Goal: Information Seeking & Learning: Learn about a topic

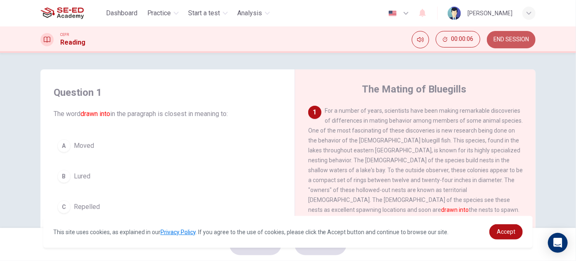
click at [508, 40] on span "END SESSION" at bounding box center [512, 39] width 36 height 7
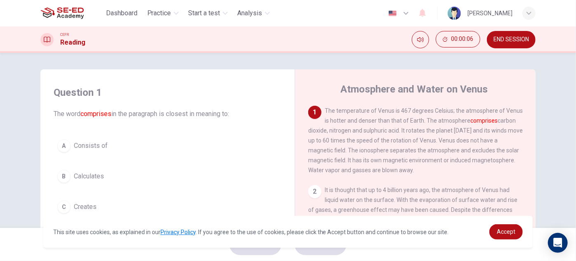
click at [505, 38] on span "END SESSION" at bounding box center [512, 39] width 36 height 7
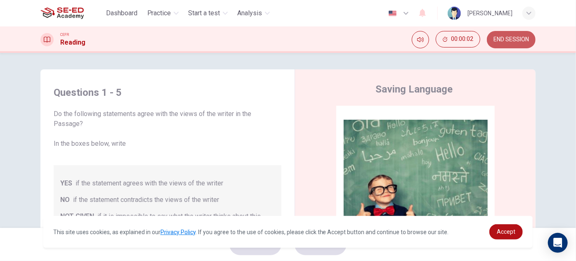
click at [518, 43] on button "END SESSION" at bounding box center [511, 39] width 49 height 17
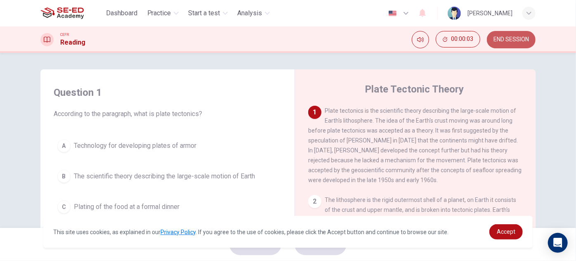
click at [518, 36] on span "END SESSION" at bounding box center [512, 39] width 36 height 7
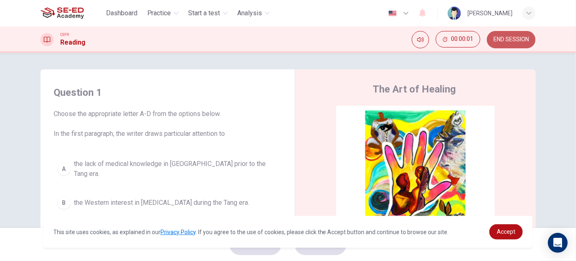
click at [519, 37] on span "END SESSION" at bounding box center [512, 39] width 36 height 7
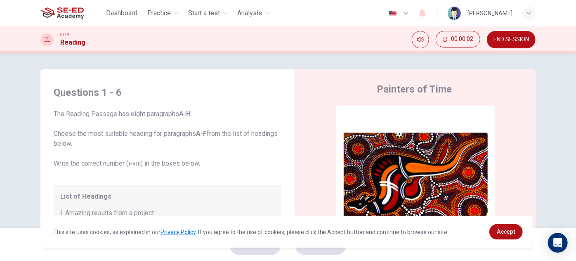
drag, startPoint x: 505, startPoint y: 42, endPoint x: 317, endPoint y: 31, distance: 188.6
click at [505, 42] on span "END SESSION" at bounding box center [512, 39] width 36 height 7
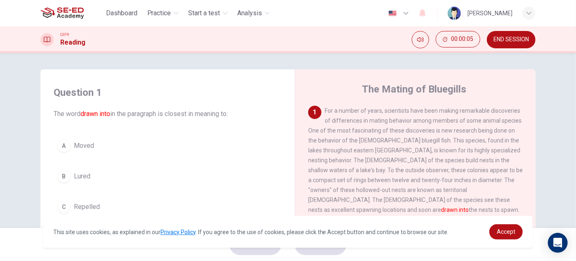
click at [512, 40] on span "END SESSION" at bounding box center [512, 39] width 36 height 7
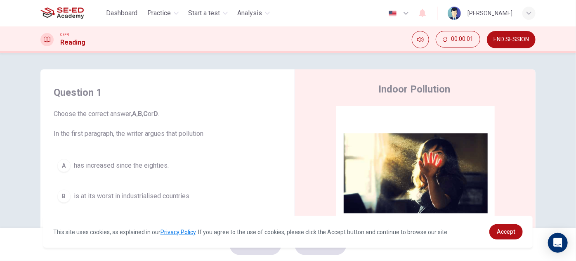
click at [515, 40] on span "END SESSION" at bounding box center [512, 39] width 36 height 7
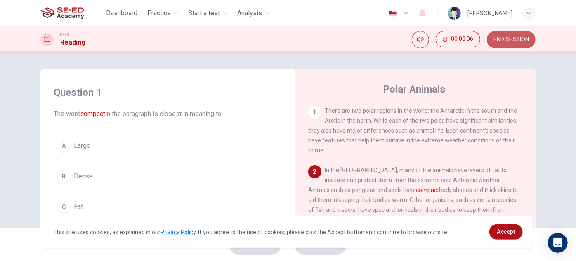
click at [523, 37] on span "END SESSION" at bounding box center [512, 39] width 36 height 7
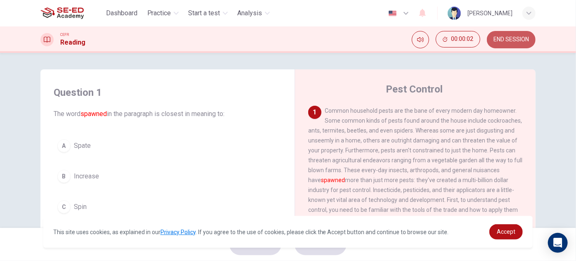
click at [504, 35] on button "END SESSION" at bounding box center [511, 39] width 49 height 17
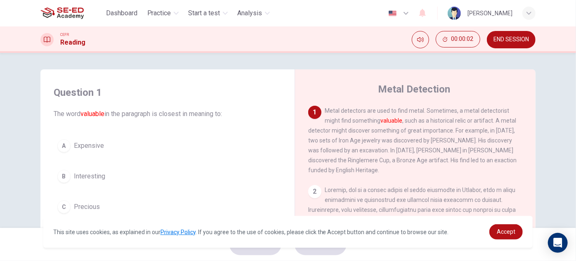
click at [509, 40] on span "END SESSION" at bounding box center [512, 39] width 36 height 7
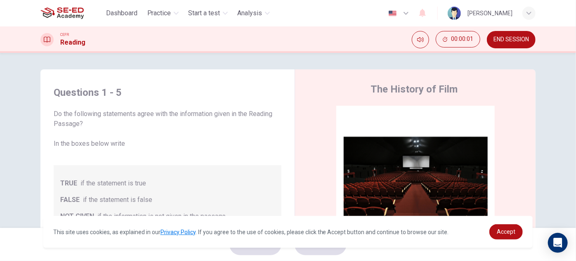
click at [519, 37] on span "END SESSION" at bounding box center [512, 39] width 36 height 7
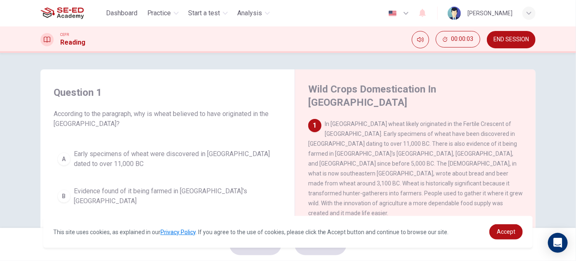
drag, startPoint x: 505, startPoint y: 35, endPoint x: 315, endPoint y: 35, distance: 190.8
click at [506, 35] on button "END SESSION" at bounding box center [511, 39] width 49 height 17
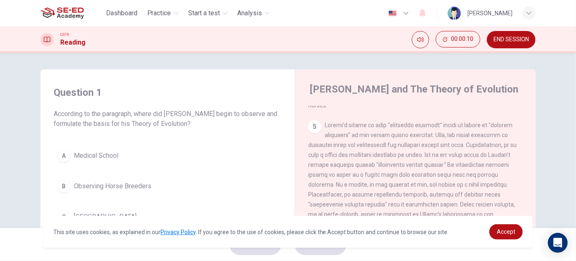
click at [506, 41] on span "END SESSION" at bounding box center [512, 39] width 36 height 7
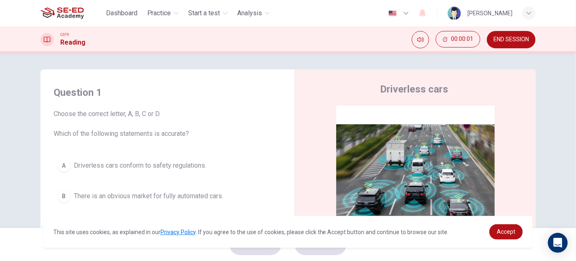
click at [516, 45] on button "END SESSION" at bounding box center [511, 39] width 49 height 17
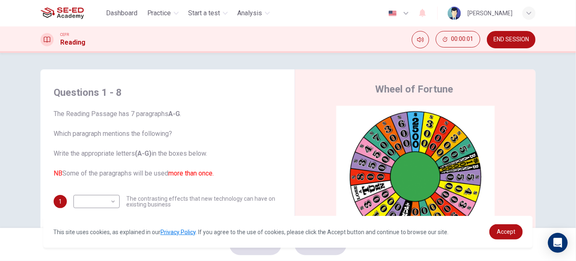
drag, startPoint x: 504, startPoint y: 41, endPoint x: 315, endPoint y: 33, distance: 189.7
click at [505, 40] on span "END SESSION" at bounding box center [512, 39] width 36 height 7
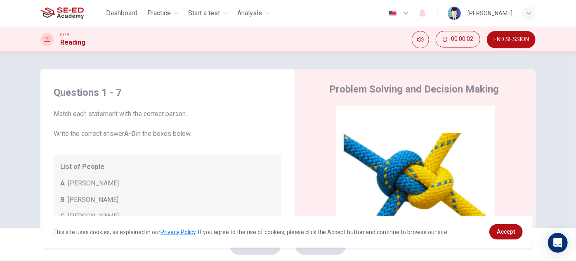
click at [516, 38] on span "END SESSION" at bounding box center [512, 39] width 36 height 7
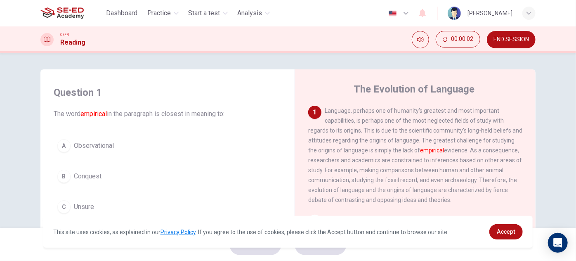
drag, startPoint x: 514, startPoint y: 38, endPoint x: 336, endPoint y: 34, distance: 178.4
click at [514, 38] on span "END SESSION" at bounding box center [512, 39] width 36 height 7
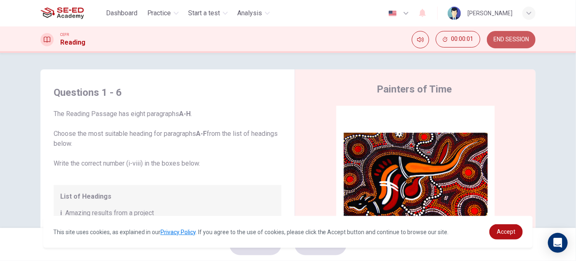
click at [509, 41] on span "END SESSION" at bounding box center [512, 39] width 36 height 7
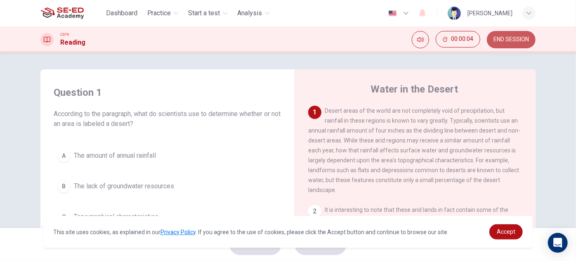
click at [495, 39] on span "END SESSION" at bounding box center [512, 39] width 36 height 7
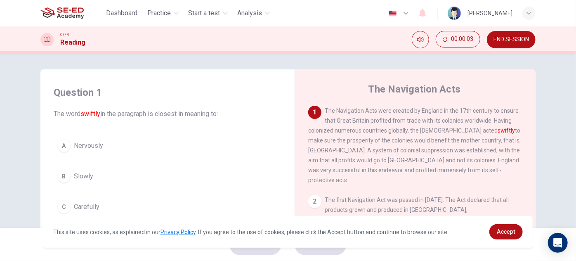
click at [502, 42] on span "END SESSION" at bounding box center [512, 39] width 36 height 7
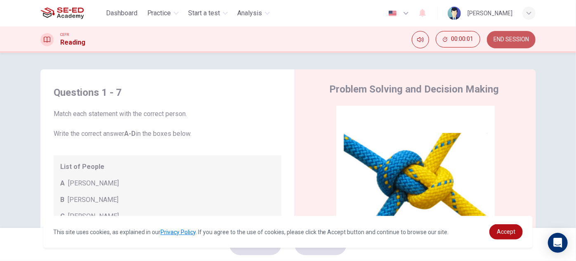
click at [508, 35] on button "END SESSION" at bounding box center [511, 39] width 49 height 17
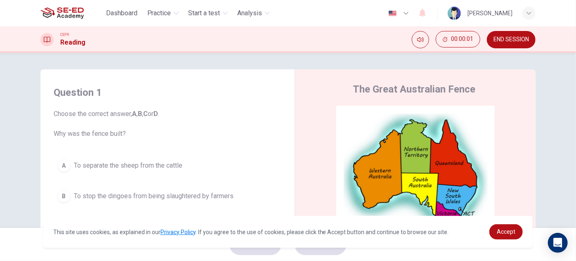
drag, startPoint x: 505, startPoint y: 46, endPoint x: 319, endPoint y: 40, distance: 185.9
click at [505, 45] on button "END SESSION" at bounding box center [511, 39] width 49 height 17
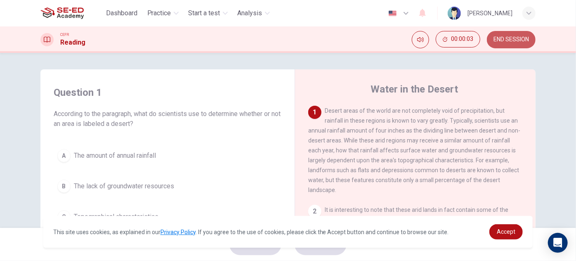
click at [494, 38] on span "END SESSION" at bounding box center [512, 39] width 36 height 7
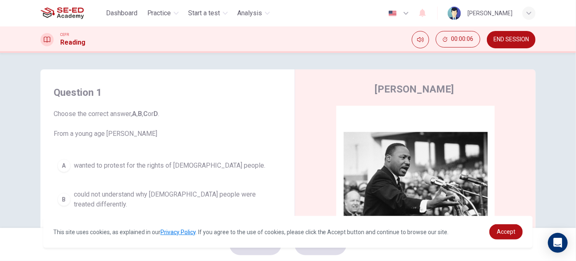
click at [514, 38] on span "END SESSION" at bounding box center [512, 39] width 36 height 7
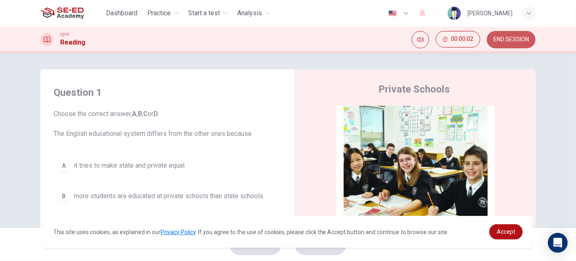
click at [496, 42] on span "END SESSION" at bounding box center [512, 39] width 36 height 7
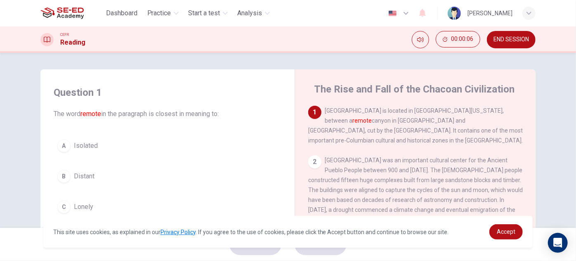
click at [521, 36] on span "END SESSION" at bounding box center [512, 39] width 36 height 7
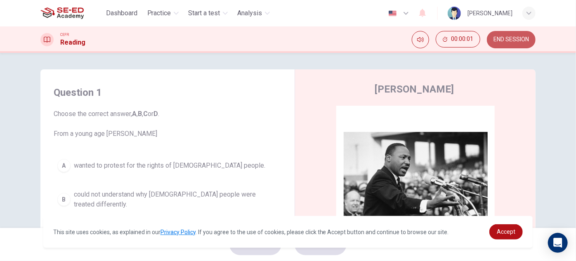
click at [514, 45] on button "END SESSION" at bounding box center [511, 39] width 49 height 17
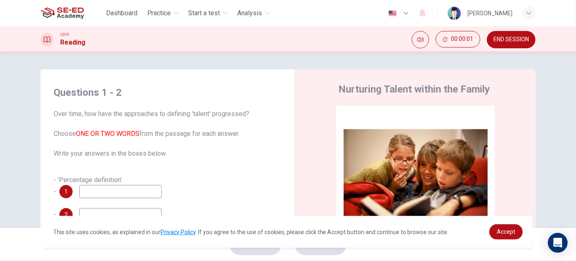
click at [494, 40] on span "END SESSION" at bounding box center [512, 39] width 36 height 7
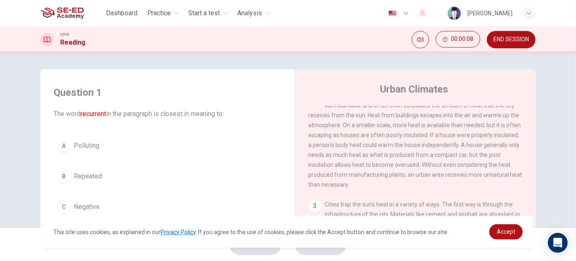
click at [500, 38] on span "END SESSION" at bounding box center [512, 39] width 36 height 7
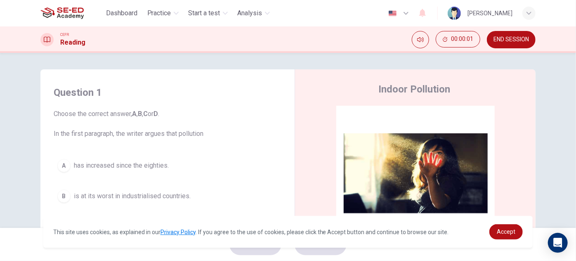
click at [512, 37] on span "END SESSION" at bounding box center [512, 39] width 36 height 7
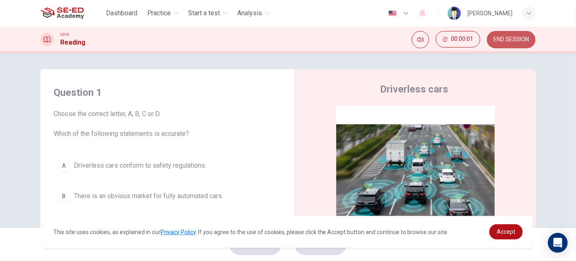
click at [513, 43] on span "END SESSION" at bounding box center [512, 39] width 36 height 7
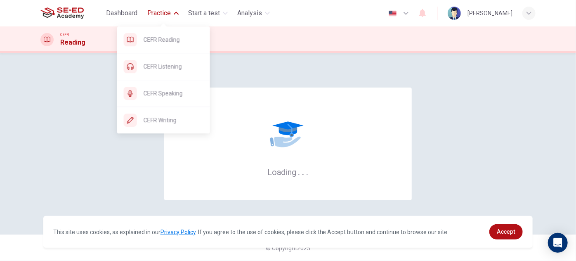
click at [163, 18] on span "Practice" at bounding box center [159, 13] width 24 height 10
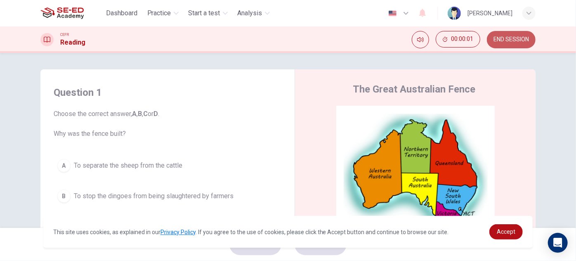
click at [508, 36] on button "END SESSION" at bounding box center [511, 39] width 49 height 17
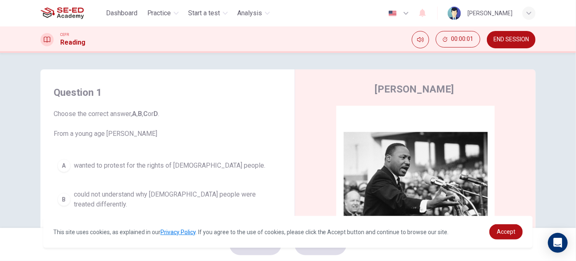
click at [505, 45] on button "END SESSION" at bounding box center [511, 39] width 49 height 17
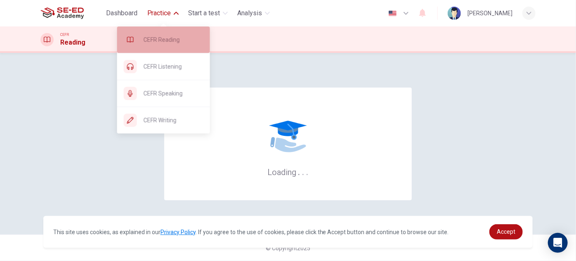
click at [169, 36] on span "CEFR Reading" at bounding box center [174, 40] width 60 height 10
click at [165, 44] on span "CEFR Reading" at bounding box center [174, 40] width 60 height 10
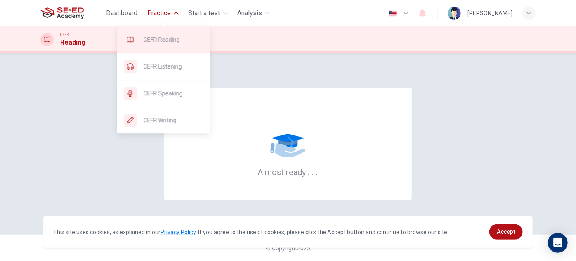
click at [162, 42] on span "CEFR Reading" at bounding box center [174, 40] width 60 height 10
click at [186, 38] on span "CEFR Reading" at bounding box center [174, 40] width 60 height 10
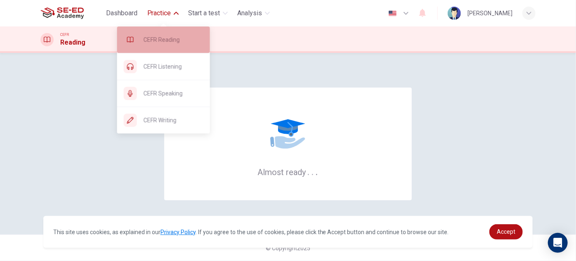
click at [185, 39] on span "CEFR Reading" at bounding box center [174, 40] width 60 height 10
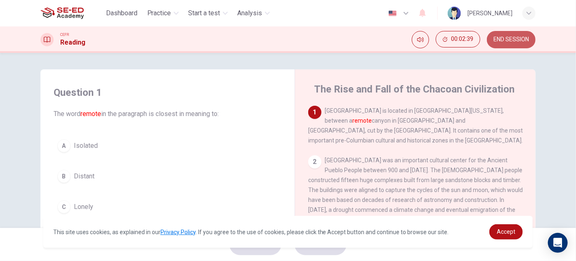
click at [509, 38] on span "END SESSION" at bounding box center [512, 39] width 36 height 7
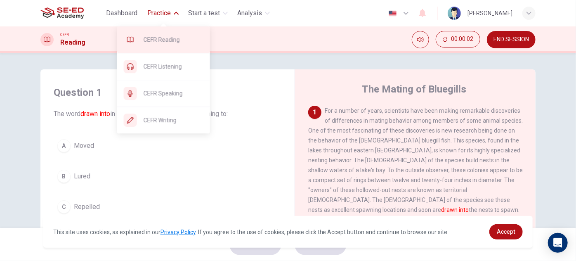
click at [175, 37] on span "CEFR Reading" at bounding box center [174, 40] width 60 height 10
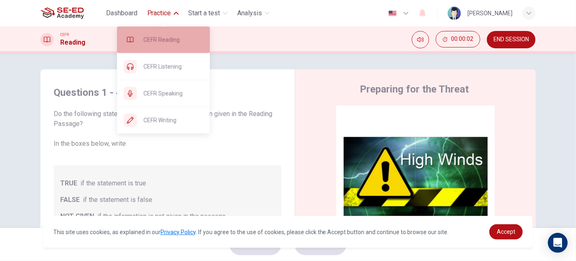
click at [176, 43] on span "CEFR Reading" at bounding box center [174, 40] width 60 height 10
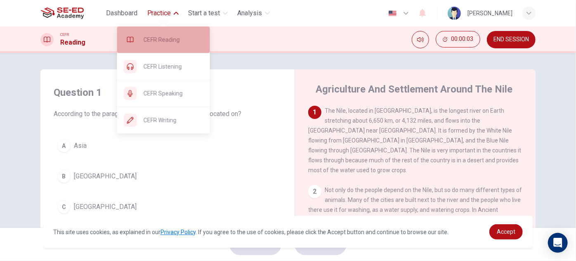
click at [182, 37] on span "CEFR Reading" at bounding box center [174, 40] width 60 height 10
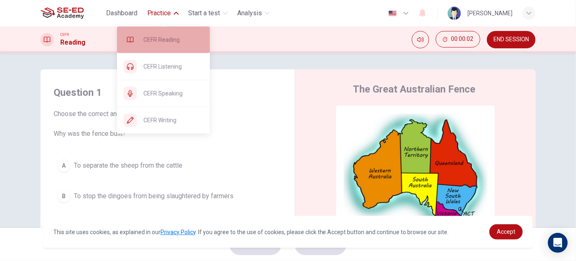
click at [172, 37] on span "CEFR Reading" at bounding box center [174, 40] width 60 height 10
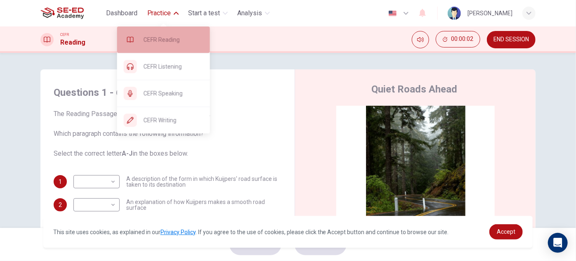
click at [167, 48] on div "CEFR Reading" at bounding box center [163, 39] width 93 height 26
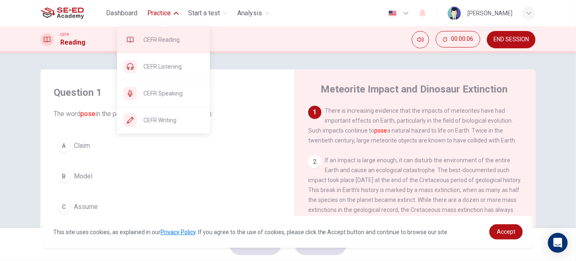
click at [162, 47] on div "CEFR Reading" at bounding box center [163, 39] width 93 height 26
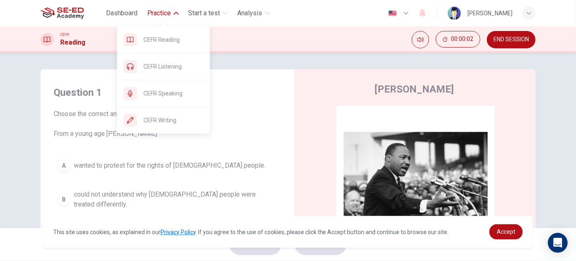
click at [173, 47] on div "CEFR Reading" at bounding box center [163, 39] width 93 height 26
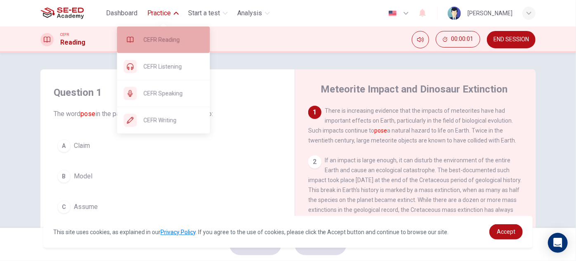
click at [180, 35] on span "CEFR Reading" at bounding box center [174, 40] width 60 height 10
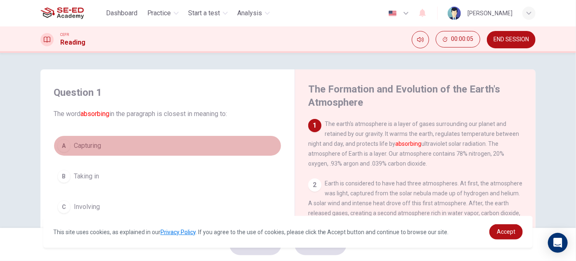
click at [245, 136] on button "A Capturing" at bounding box center [168, 145] width 228 height 21
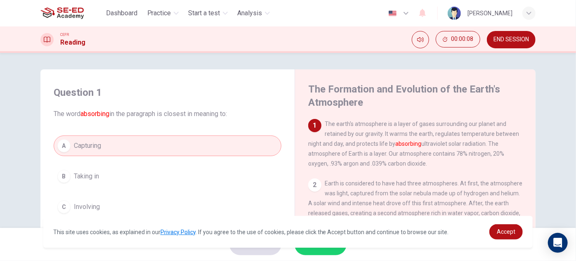
scroll to position [37, 0]
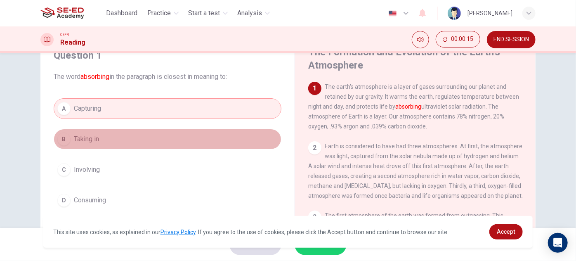
click at [237, 138] on button "B Taking in" at bounding box center [168, 139] width 228 height 21
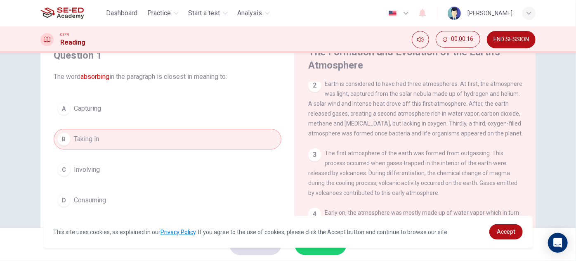
scroll to position [75, 0]
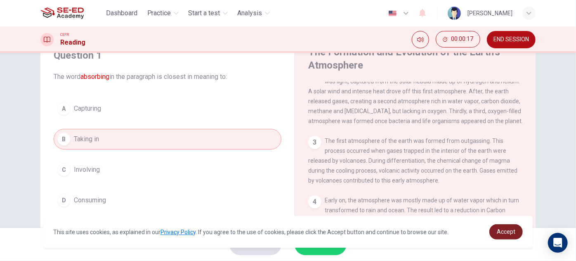
click at [507, 235] on span "Accept" at bounding box center [506, 231] width 19 height 7
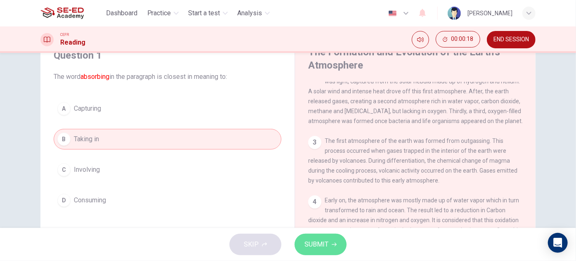
click at [325, 242] on span "SUBMIT" at bounding box center [317, 245] width 24 height 12
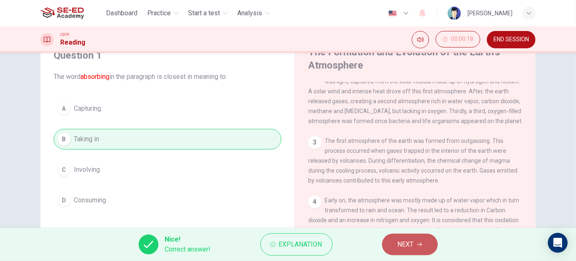
click at [406, 245] on span "NEXT" at bounding box center [406, 245] width 16 height 12
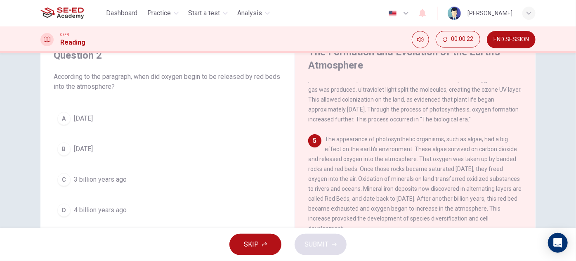
scroll to position [263, 0]
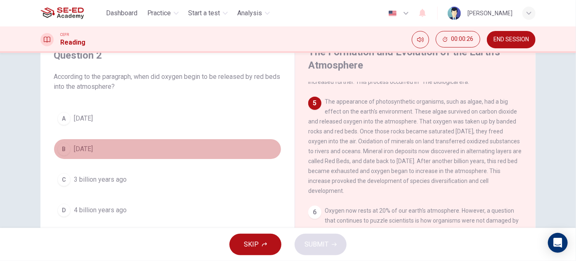
click at [118, 156] on button "B 2 billion years ago" at bounding box center [168, 149] width 228 height 21
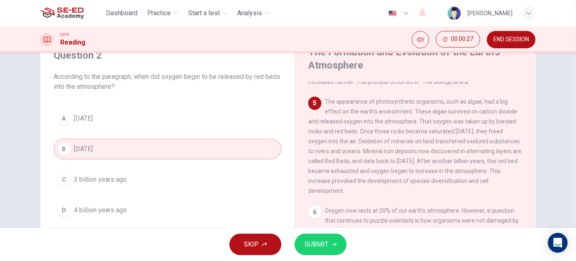
click at [327, 236] on button "SUBMIT" at bounding box center [321, 244] width 52 height 21
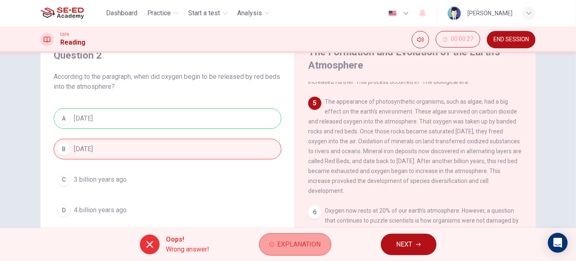
click at [320, 242] on span "Explanation" at bounding box center [299, 245] width 43 height 12
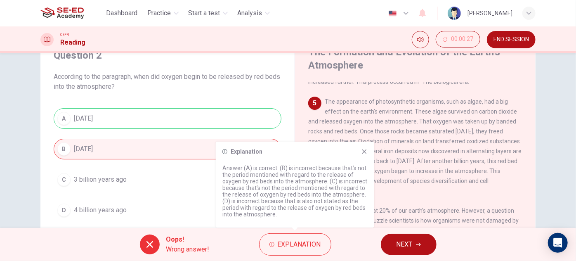
click at [365, 155] on div "Explanation Answer (A) is correct. (B) is incorrect because that’s not the peri…" at bounding box center [295, 185] width 159 height 86
click at [363, 154] on icon at bounding box center [364, 151] width 7 height 7
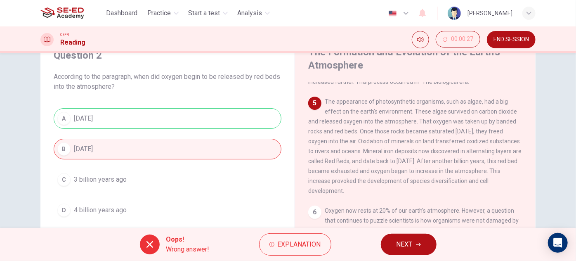
click at [413, 243] on span "NEXT" at bounding box center [405, 245] width 16 height 12
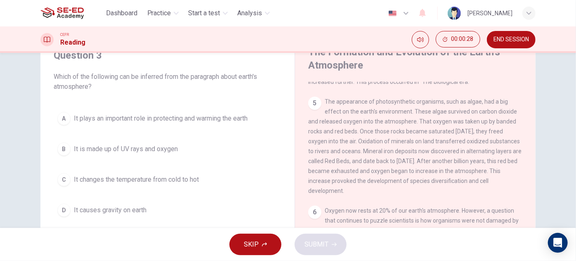
click at [209, 112] on button "A It plays an important role in protecting and warming the earth" at bounding box center [168, 118] width 228 height 21
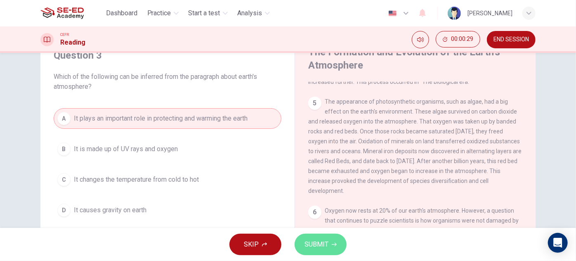
click at [329, 239] on button "SUBMIT" at bounding box center [321, 244] width 52 height 21
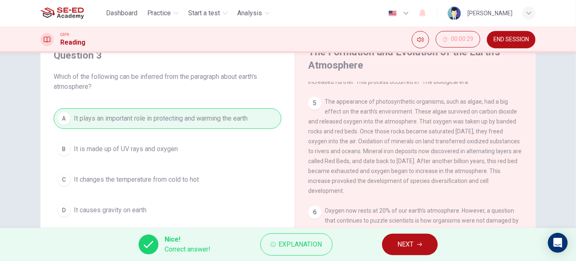
click at [409, 244] on span "NEXT" at bounding box center [406, 245] width 16 height 12
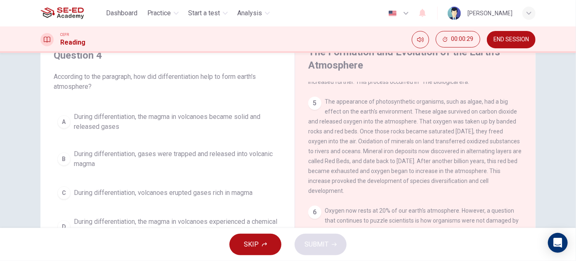
scroll to position [75, 0]
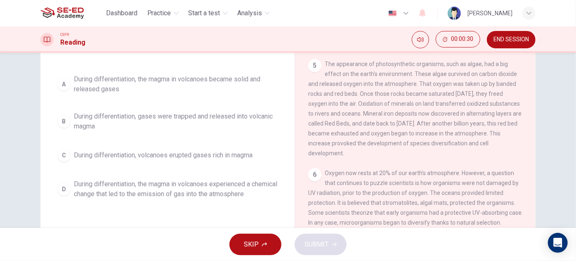
click at [250, 186] on span "During differentiation, the magma in volcanoes experienced a chemical change th…" at bounding box center [176, 189] width 204 height 20
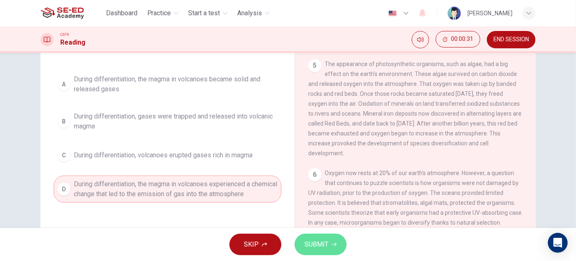
click at [321, 245] on span "SUBMIT" at bounding box center [317, 245] width 24 height 12
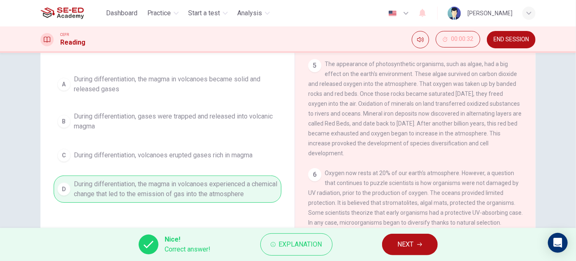
click at [402, 248] on span "NEXT" at bounding box center [406, 245] width 16 height 12
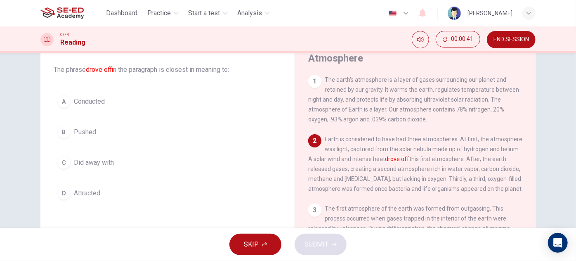
scroll to position [32, 0]
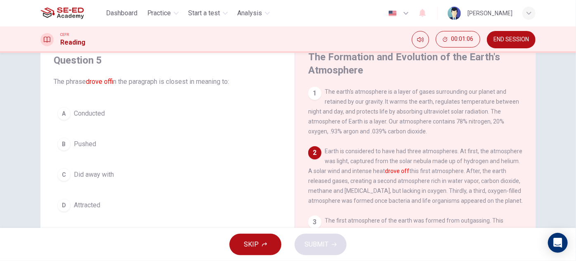
click at [128, 173] on button "C Did away with" at bounding box center [168, 174] width 228 height 21
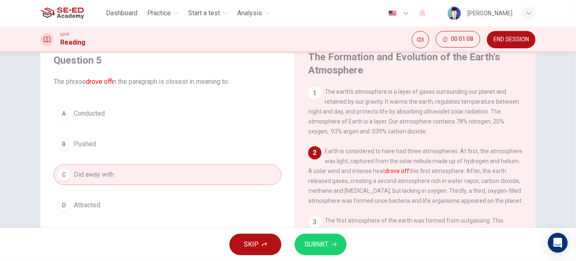
click at [327, 244] on span "SUBMIT" at bounding box center [317, 245] width 24 height 12
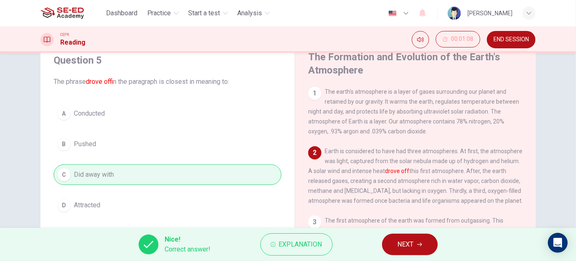
click at [405, 247] on span "NEXT" at bounding box center [406, 245] width 16 height 12
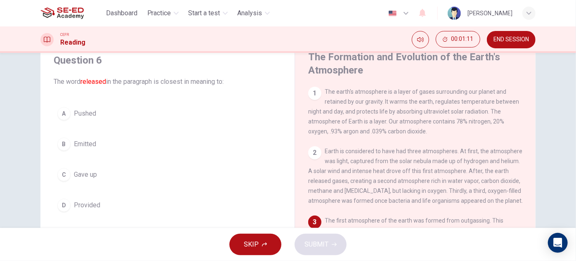
click at [88, 147] on span "Emitted" at bounding box center [85, 144] width 22 height 10
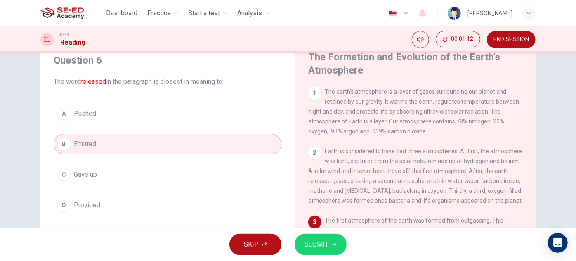
click at [342, 242] on button "SUBMIT" at bounding box center [321, 244] width 52 height 21
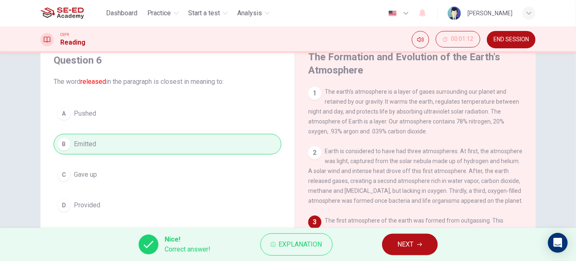
click at [406, 244] on span "NEXT" at bounding box center [406, 245] width 16 height 12
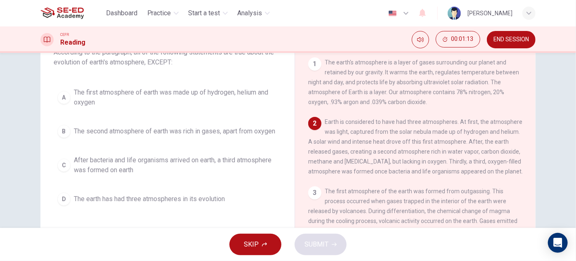
scroll to position [70, 0]
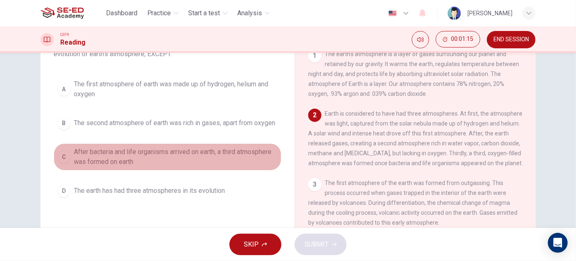
click at [197, 160] on span "After bacteria and life organisms arrived on earth, a third atmosphere was form…" at bounding box center [176, 157] width 204 height 20
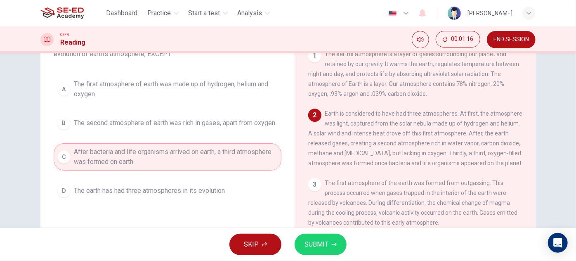
click at [311, 239] on span "SUBMIT" at bounding box center [317, 245] width 24 height 12
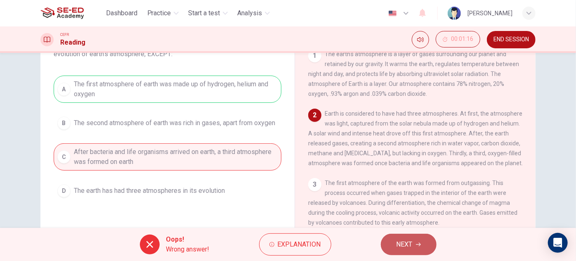
click at [384, 243] on button "NEXT" at bounding box center [409, 244] width 56 height 21
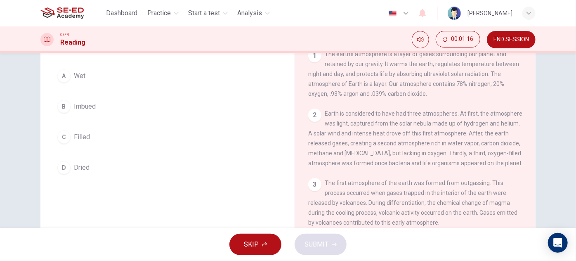
scroll to position [32, 0]
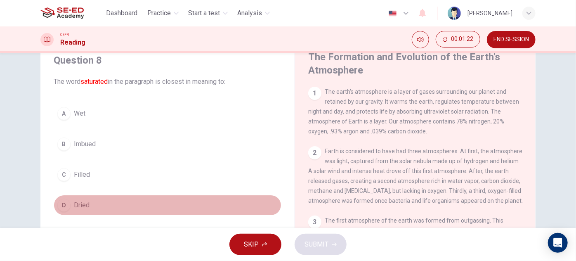
click at [103, 204] on button "D Dried" at bounding box center [168, 205] width 228 height 21
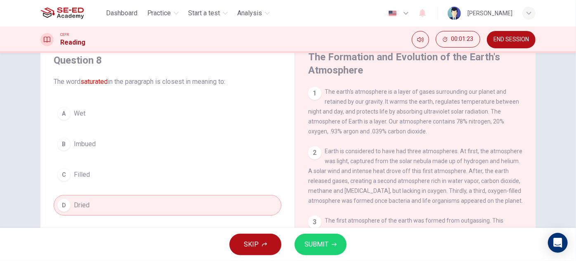
click at [312, 241] on span "SUBMIT" at bounding box center [317, 245] width 24 height 12
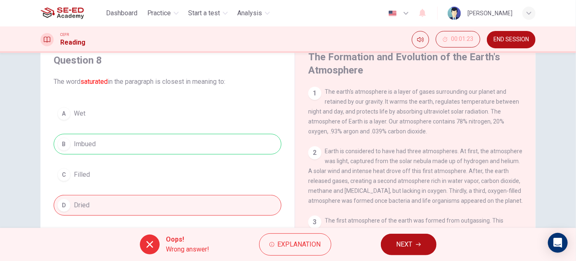
click at [408, 244] on span "NEXT" at bounding box center [405, 245] width 16 height 12
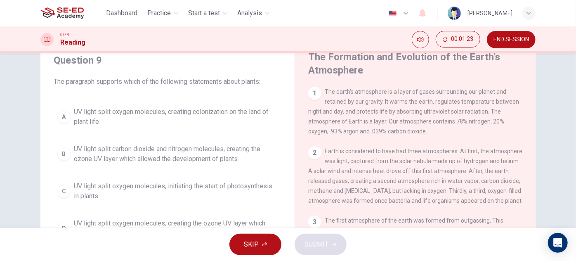
scroll to position [70, 0]
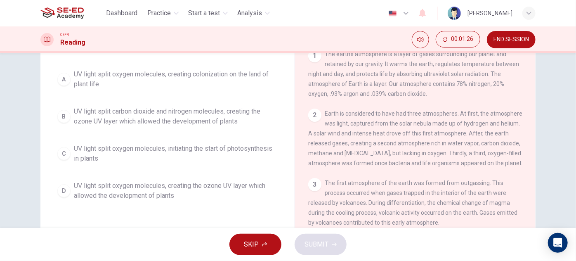
click at [192, 134] on div "A UV light split oxygen molecules, creating colonization on the land of plant l…" at bounding box center [168, 135] width 228 height 139
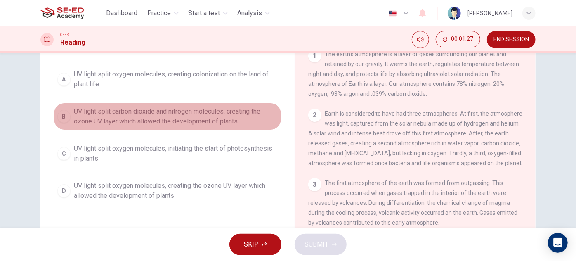
click at [200, 116] on span "UV light split carbon dioxide and nitrogen molecules, creating the ozone UV lay…" at bounding box center [176, 117] width 204 height 20
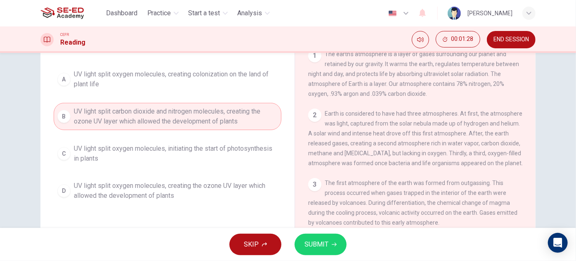
click at [311, 244] on span "SUBMIT" at bounding box center [317, 245] width 24 height 12
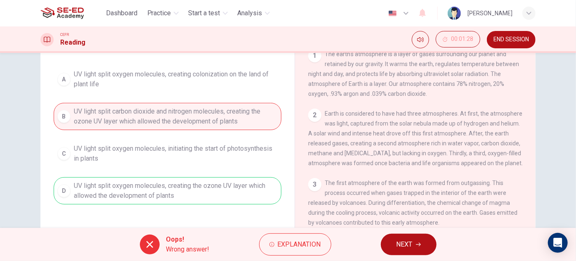
click at [413, 249] on span "NEXT" at bounding box center [405, 245] width 16 height 12
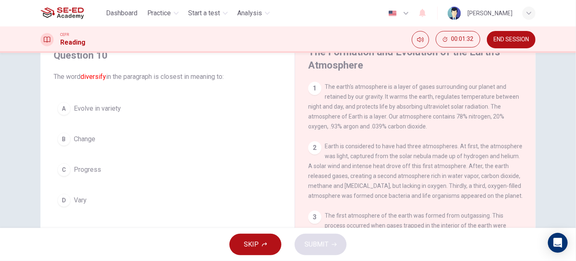
scroll to position [0, 0]
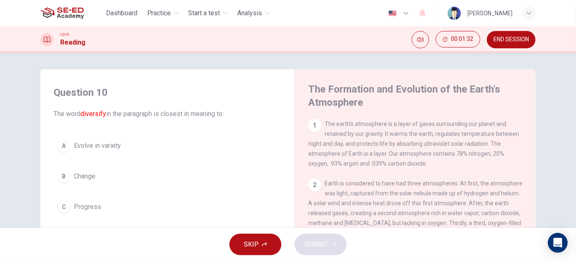
click at [119, 148] on button "A Evolve in variety" at bounding box center [168, 145] width 228 height 21
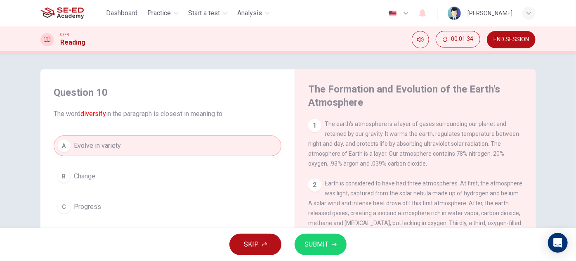
click at [334, 246] on icon "button" at bounding box center [334, 244] width 5 height 5
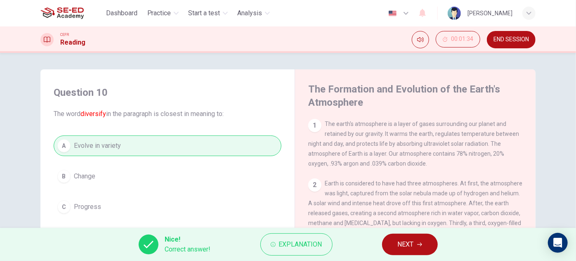
click at [391, 252] on button "NEXT" at bounding box center [410, 244] width 56 height 21
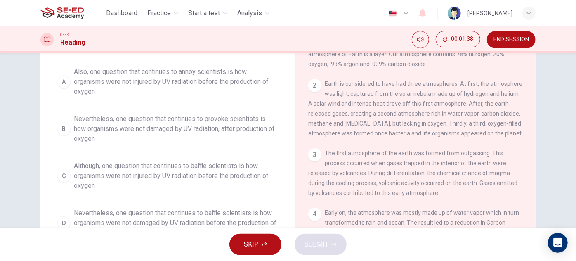
scroll to position [112, 0]
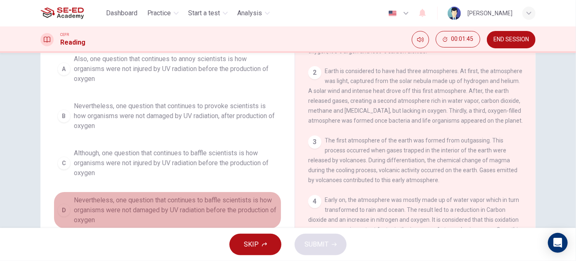
click at [223, 204] on span "Nevertheless, one question that continues to baffle scientists is how organisms…" at bounding box center [176, 210] width 204 height 30
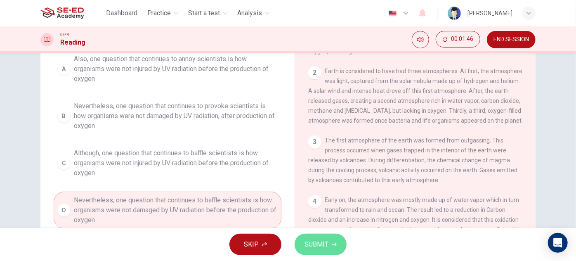
click at [322, 244] on span "SUBMIT" at bounding box center [317, 245] width 24 height 12
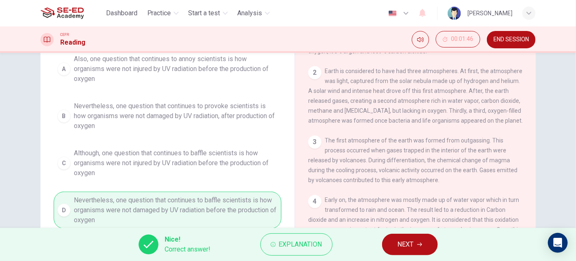
click at [407, 249] on span "NEXT" at bounding box center [406, 245] width 16 height 12
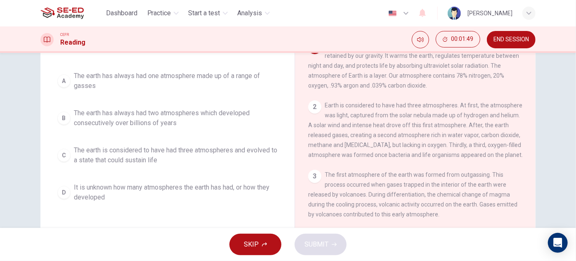
scroll to position [95, 0]
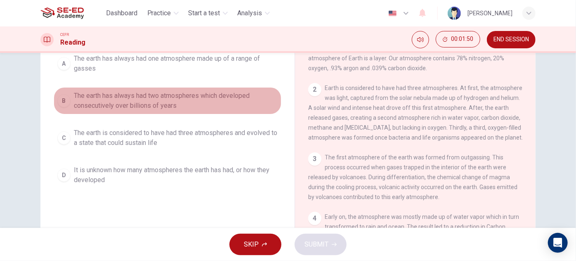
click at [168, 99] on span "The earth has always had two atmospheres which developed consecutively over bil…" at bounding box center [176, 101] width 204 height 20
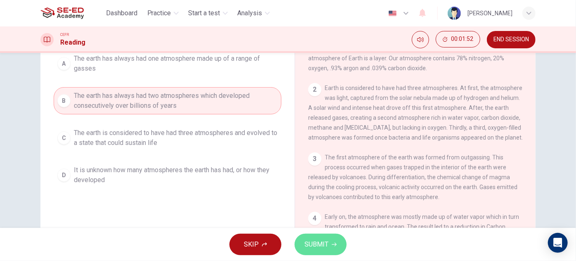
click at [312, 234] on button "SUBMIT" at bounding box center [321, 244] width 52 height 21
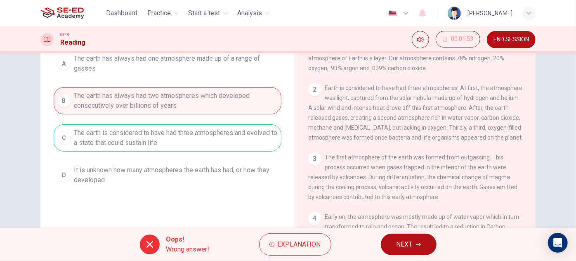
click at [402, 249] on span "NEXT" at bounding box center [405, 245] width 16 height 12
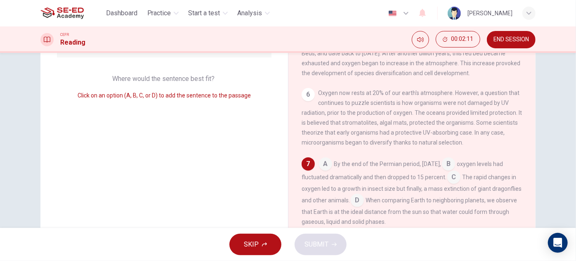
scroll to position [133, 0]
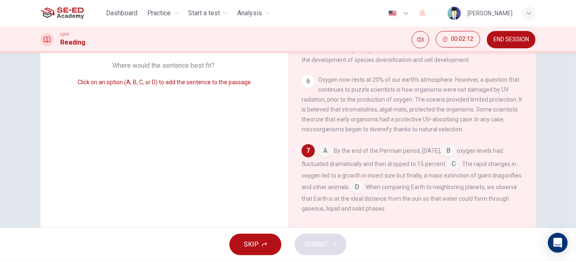
click at [461, 165] on input at bounding box center [454, 164] width 13 height 13
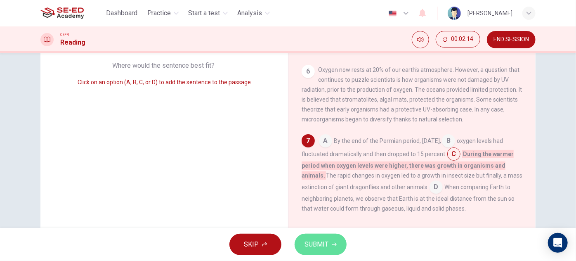
click at [327, 243] on span "SUBMIT" at bounding box center [317, 245] width 24 height 12
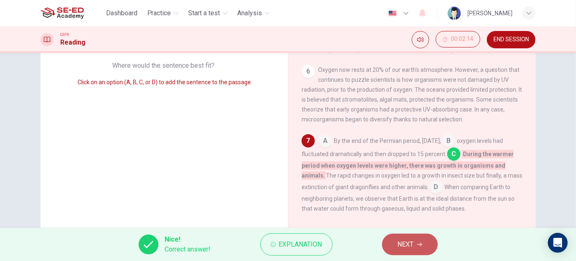
click at [411, 246] on span "NEXT" at bounding box center [406, 245] width 16 height 12
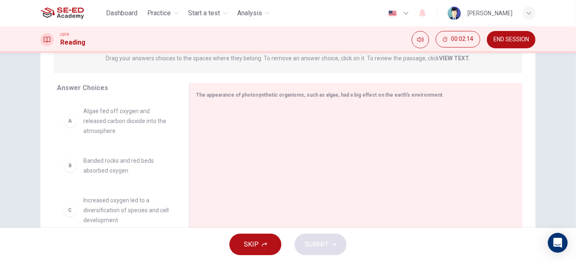
scroll to position [95, 0]
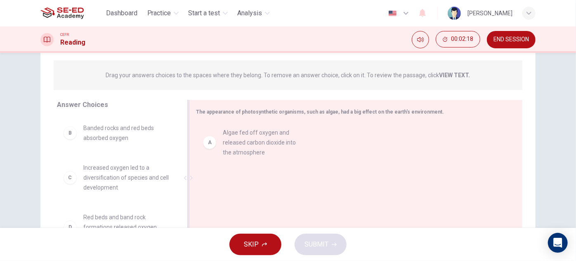
drag, startPoint x: 111, startPoint y: 140, endPoint x: 256, endPoint y: 145, distance: 144.2
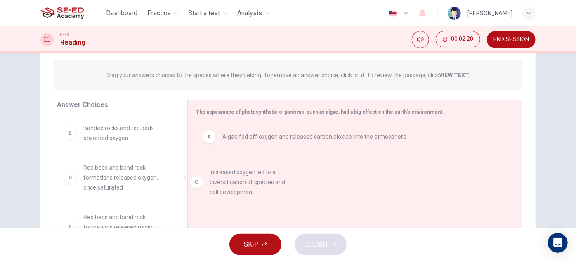
drag, startPoint x: 90, startPoint y: 180, endPoint x: 220, endPoint y: 185, distance: 130.2
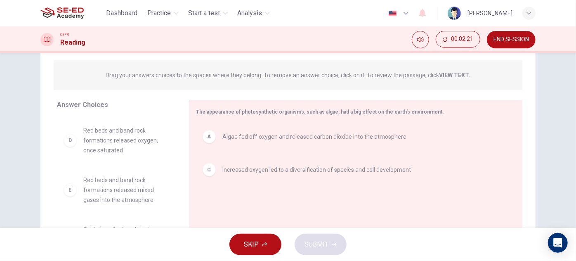
scroll to position [37, 0]
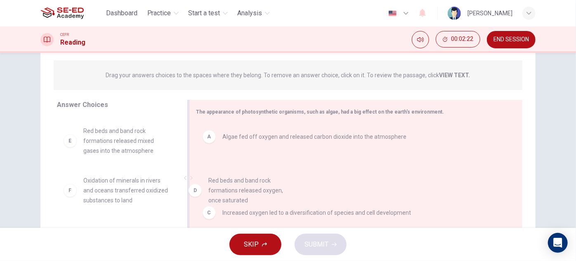
drag, startPoint x: 97, startPoint y: 149, endPoint x: 226, endPoint y: 200, distance: 139.2
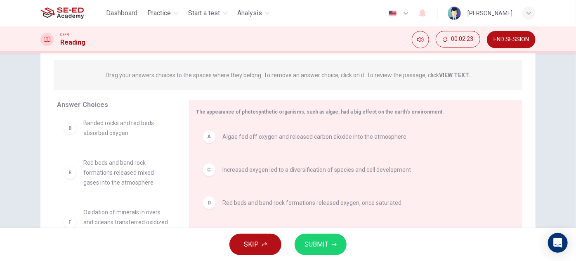
scroll to position [5, 0]
click at [326, 237] on button "SUBMIT" at bounding box center [321, 244] width 52 height 21
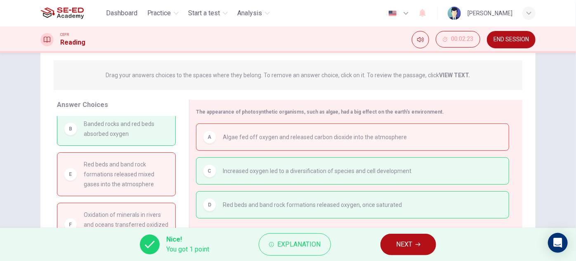
click at [404, 244] on span "NEXT" at bounding box center [404, 245] width 16 height 12
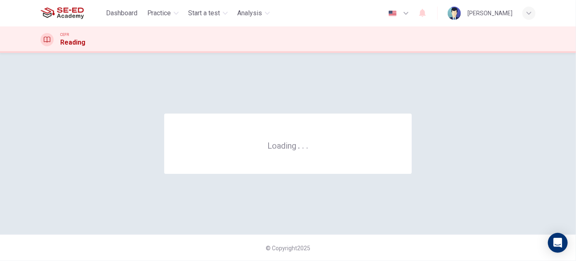
scroll to position [0, 0]
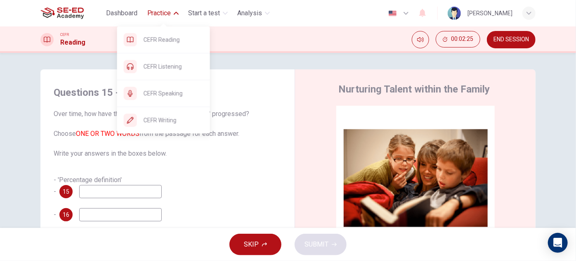
click at [171, 13] on span "Practice" at bounding box center [159, 13] width 24 height 10
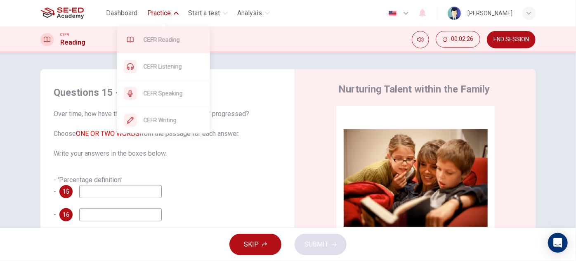
click at [177, 38] on span "CEFR Reading" at bounding box center [174, 40] width 60 height 10
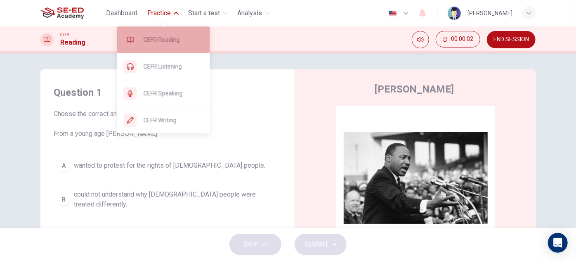
click at [161, 39] on span "CEFR Reading" at bounding box center [174, 40] width 60 height 10
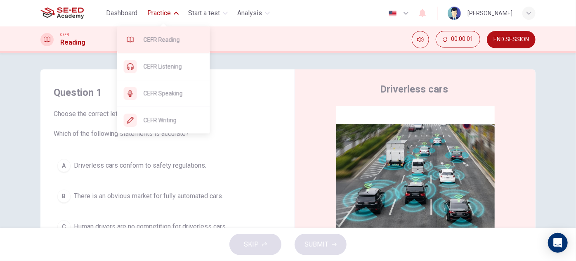
click at [176, 36] on span "CEFR Reading" at bounding box center [174, 40] width 60 height 10
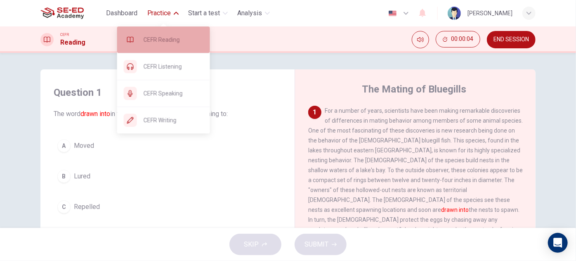
click at [170, 38] on span "CEFR Reading" at bounding box center [174, 40] width 60 height 10
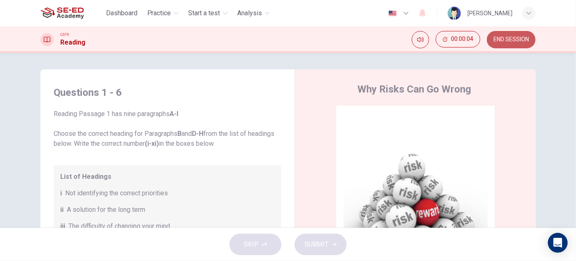
click at [498, 45] on button "END SESSION" at bounding box center [511, 39] width 49 height 17
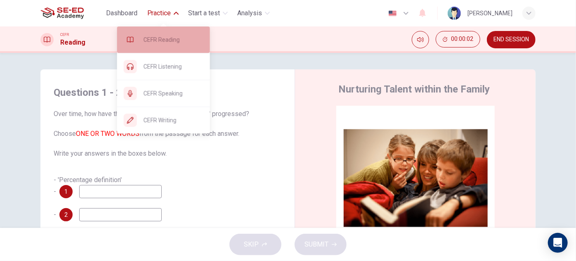
click at [173, 39] on span "CEFR Reading" at bounding box center [174, 40] width 60 height 10
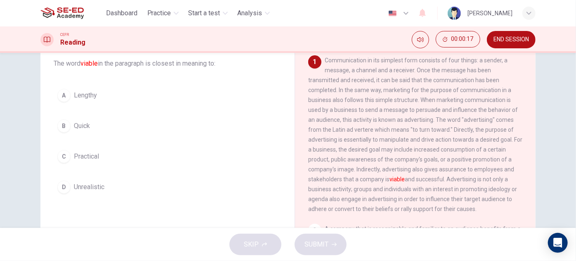
scroll to position [37, 0]
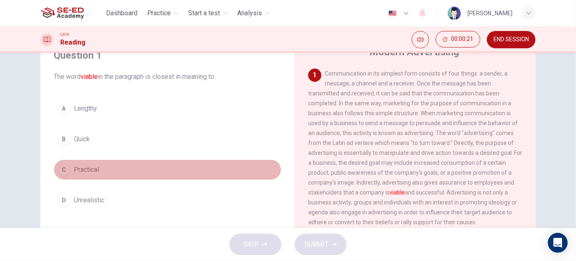
click at [86, 172] on span "Practical" at bounding box center [86, 170] width 25 height 10
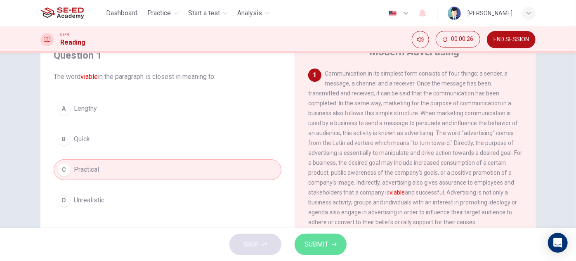
click at [316, 239] on span "SUBMIT" at bounding box center [317, 245] width 24 height 12
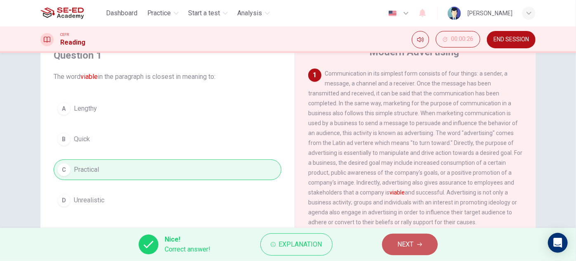
click at [409, 241] on span "NEXT" at bounding box center [406, 245] width 16 height 12
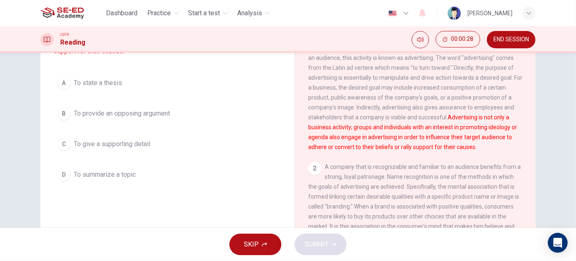
scroll to position [75, 0]
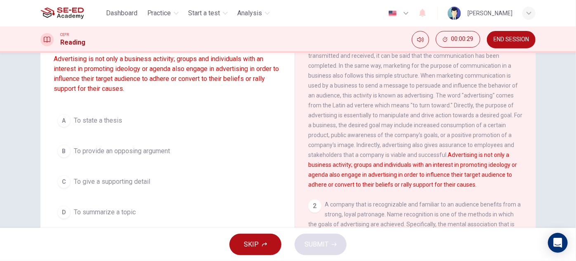
click at [134, 153] on span "To provide an opposing argument" at bounding box center [122, 151] width 96 height 10
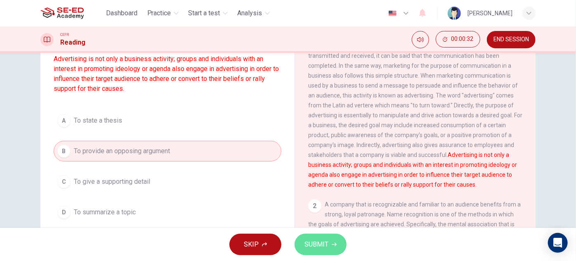
click at [332, 243] on icon "button" at bounding box center [334, 244] width 5 height 5
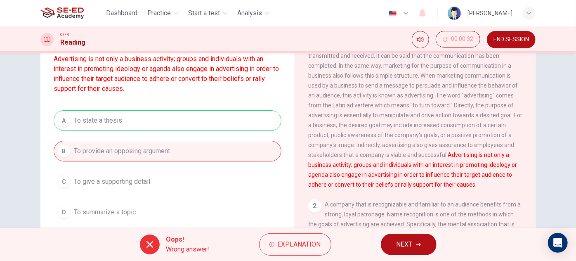
click at [390, 243] on button "NEXT" at bounding box center [409, 244] width 56 height 21
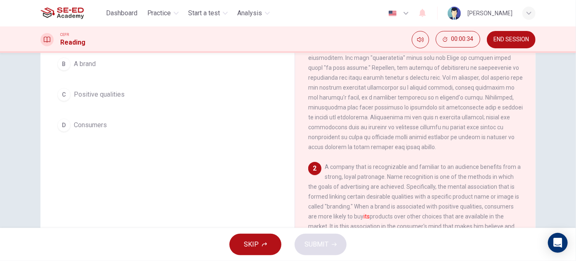
scroll to position [0, 0]
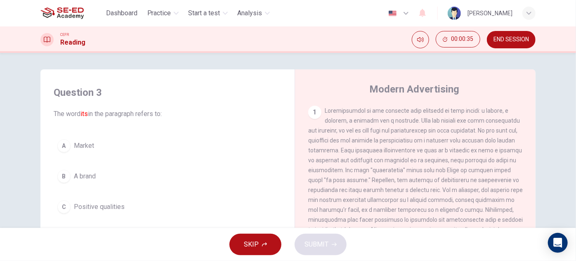
click at [513, 38] on span "END SESSION" at bounding box center [512, 39] width 36 height 7
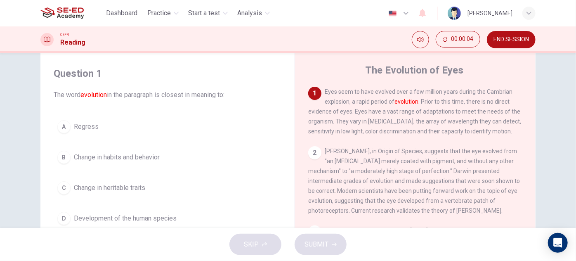
scroll to position [37, 0]
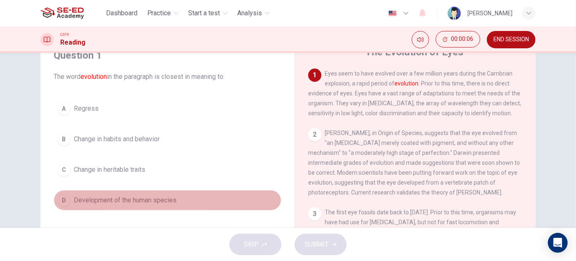
click at [147, 202] on span "Development of the human species" at bounding box center [125, 200] width 103 height 10
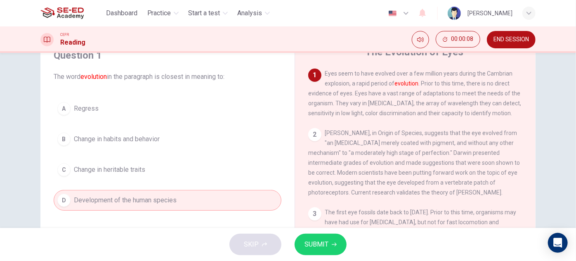
click at [314, 249] on span "SUBMIT" at bounding box center [317, 245] width 24 height 12
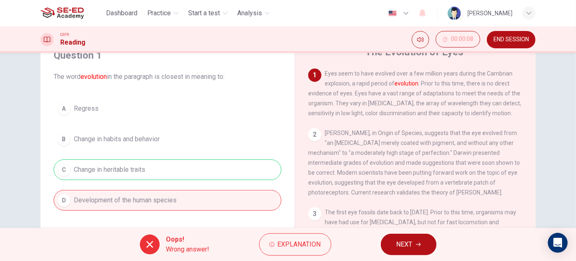
click at [415, 241] on button "NEXT" at bounding box center [409, 244] width 56 height 21
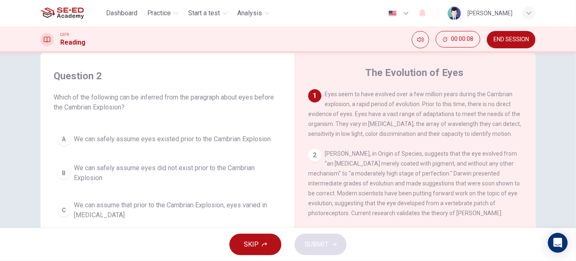
scroll to position [0, 0]
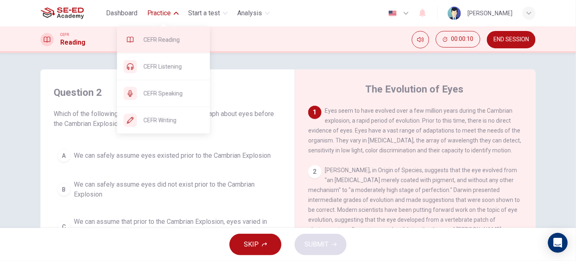
click at [178, 47] on div "CEFR Reading" at bounding box center [163, 39] width 93 height 26
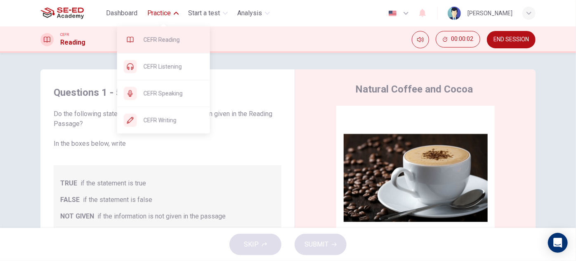
click at [172, 35] on span "CEFR Reading" at bounding box center [174, 40] width 60 height 10
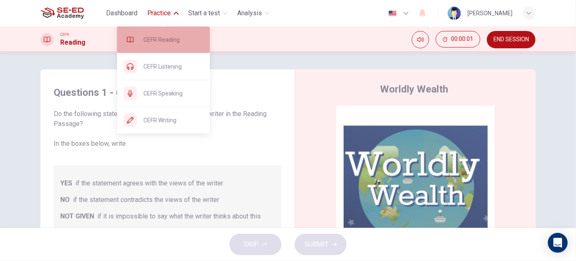
click at [165, 38] on span "CEFR Reading" at bounding box center [174, 40] width 60 height 10
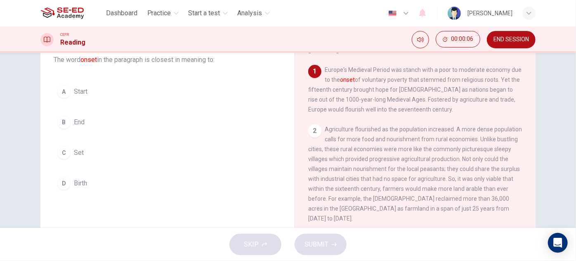
scroll to position [37, 0]
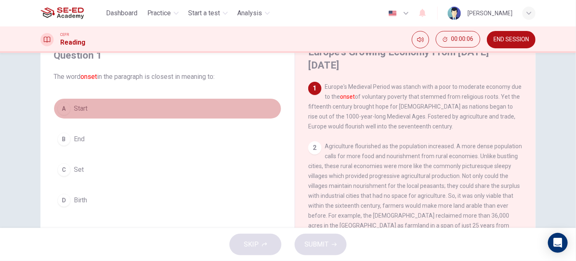
click at [87, 102] on button "A Start" at bounding box center [168, 108] width 228 height 21
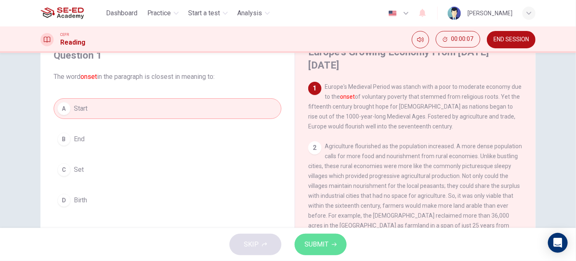
click at [332, 237] on button "SUBMIT" at bounding box center [321, 244] width 52 height 21
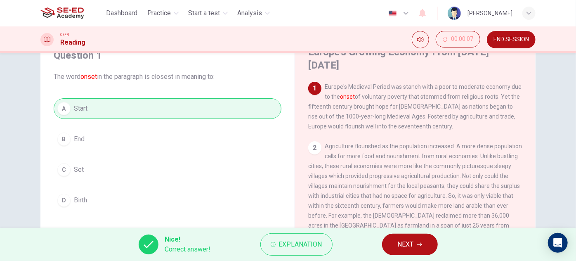
scroll to position [0, 0]
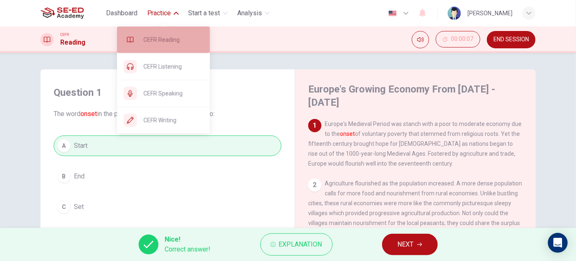
click at [172, 41] on span "CEFR Reading" at bounding box center [174, 40] width 60 height 10
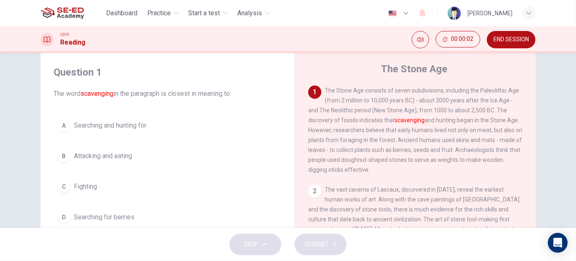
scroll to position [37, 0]
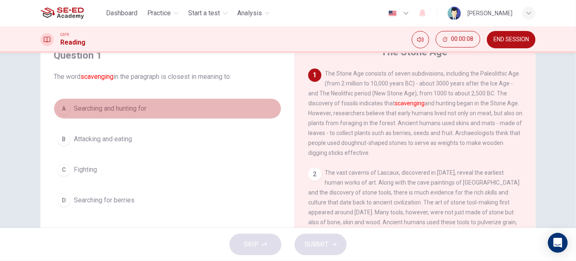
click at [130, 111] on span "Searching and hunting for" at bounding box center [110, 109] width 73 height 10
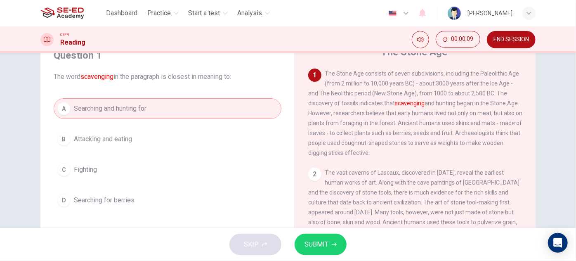
click at [333, 242] on icon "button" at bounding box center [334, 244] width 5 height 5
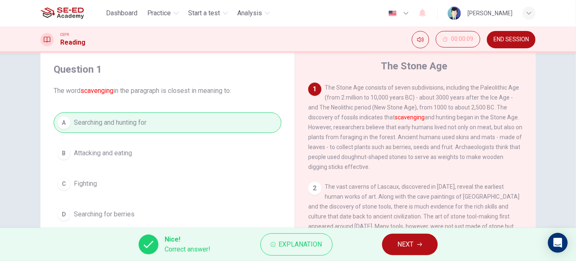
scroll to position [0, 0]
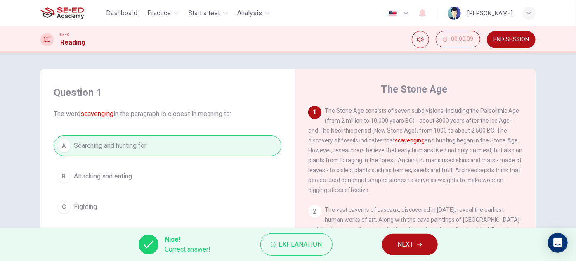
click at [403, 244] on span "NEXT" at bounding box center [406, 245] width 16 height 12
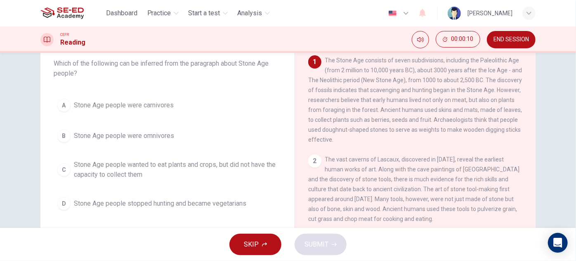
scroll to position [37, 0]
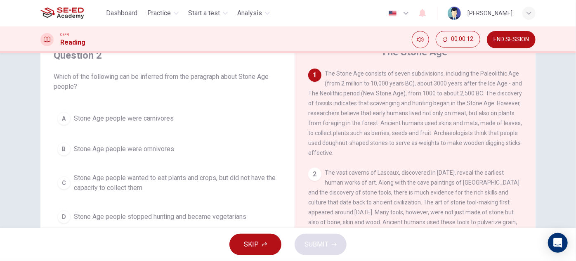
click at [223, 178] on span "Stone Age people wanted to eat plants and crops, but did not have the capacity …" at bounding box center [176, 183] width 204 height 20
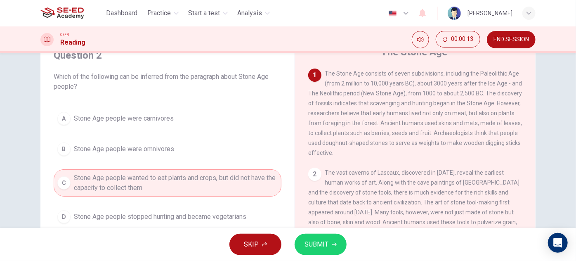
click at [318, 239] on span "SUBMIT" at bounding box center [317, 245] width 24 height 12
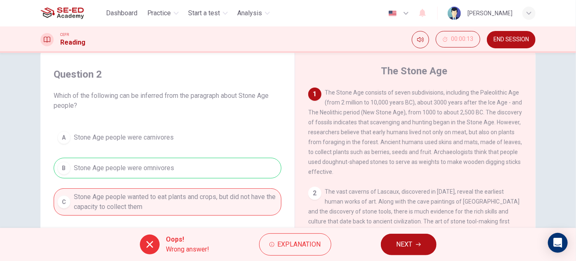
scroll to position [0, 0]
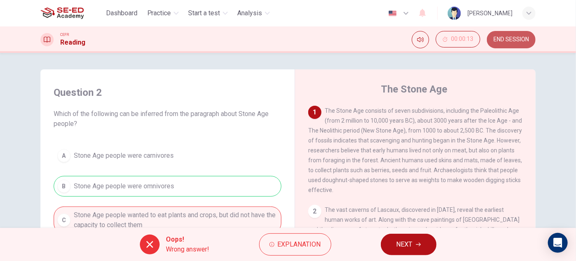
click at [513, 42] on span "END SESSION" at bounding box center [512, 39] width 36 height 7
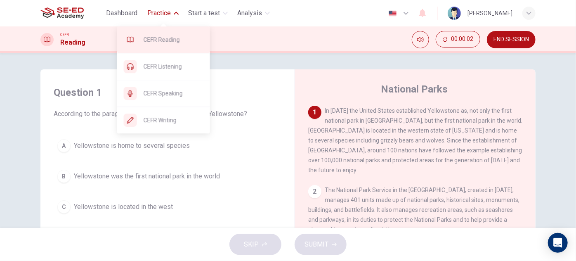
click at [163, 43] on span "CEFR Reading" at bounding box center [174, 40] width 60 height 10
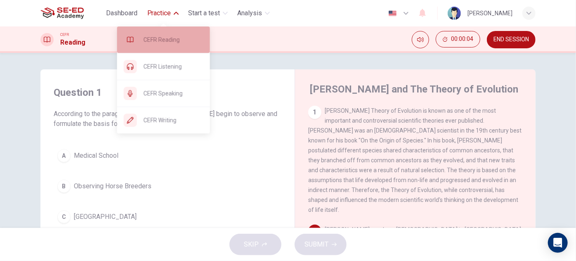
click at [177, 35] on span "CEFR Reading" at bounding box center [174, 40] width 60 height 10
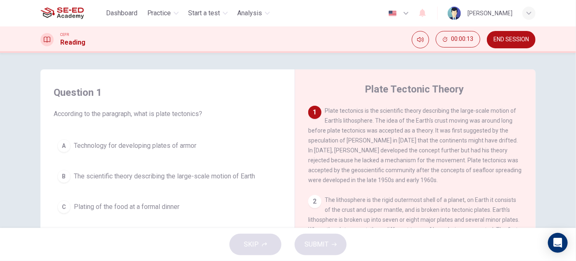
click at [512, 38] on span "END SESSION" at bounding box center [512, 39] width 36 height 7
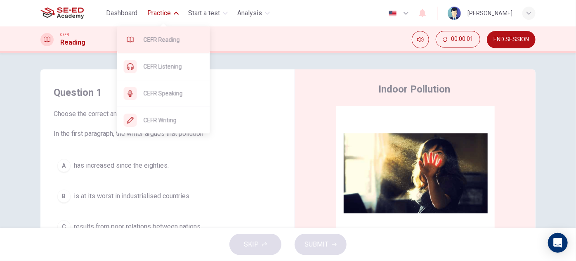
click at [168, 41] on span "CEFR Reading" at bounding box center [174, 40] width 60 height 10
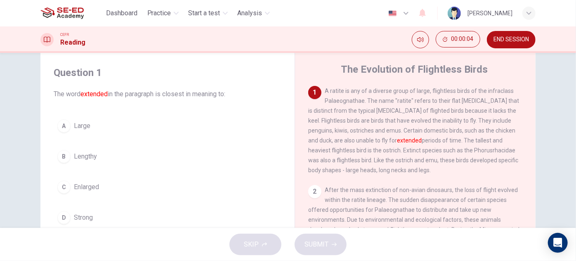
scroll to position [37, 0]
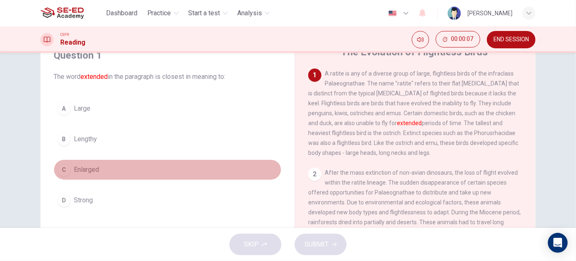
click at [98, 169] on button "C Enlarged" at bounding box center [168, 169] width 228 height 21
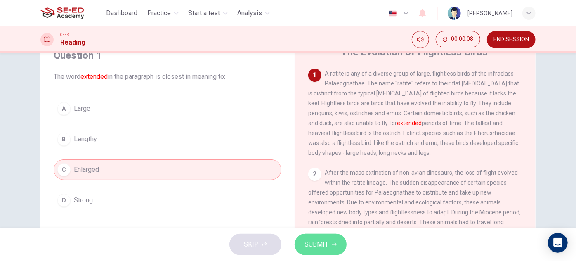
click at [325, 242] on span "SUBMIT" at bounding box center [317, 245] width 24 height 12
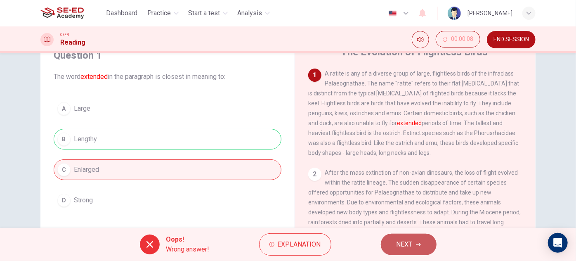
click at [406, 241] on span "NEXT" at bounding box center [405, 245] width 16 height 12
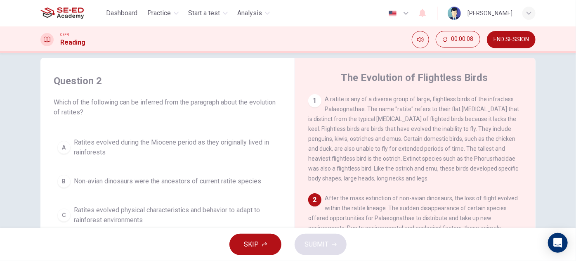
scroll to position [0, 0]
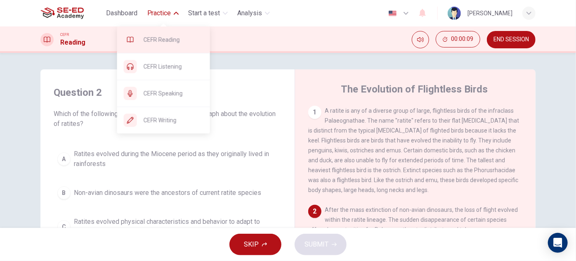
click at [178, 45] on div "CEFR Reading" at bounding box center [163, 39] width 93 height 26
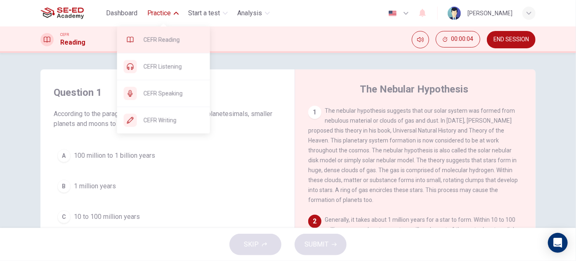
click at [178, 35] on span "CEFR Reading" at bounding box center [174, 40] width 60 height 10
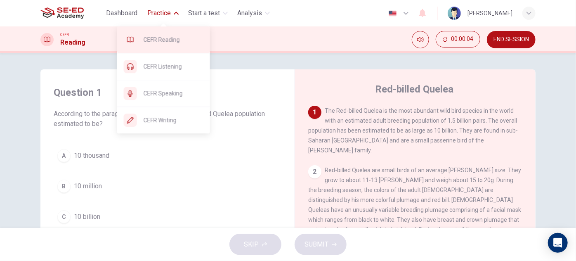
click at [175, 37] on span "CEFR Reading" at bounding box center [174, 40] width 60 height 10
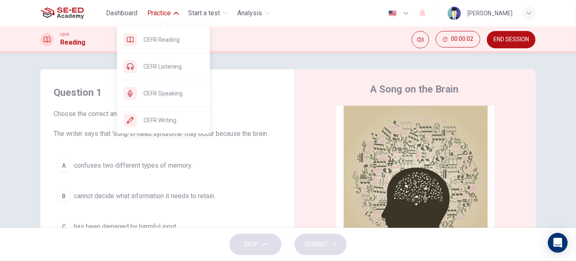
drag, startPoint x: 168, startPoint y: 44, endPoint x: 318, endPoint y: 54, distance: 150.2
click at [168, 44] on span "CEFR Reading" at bounding box center [174, 40] width 60 height 10
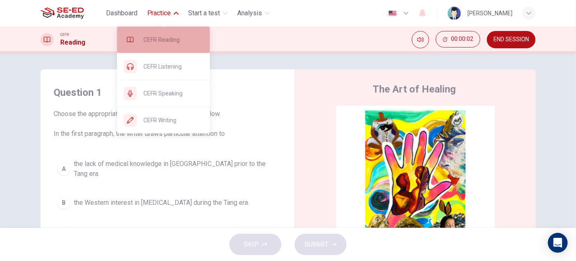
click at [173, 43] on span "CEFR Reading" at bounding box center [174, 40] width 60 height 10
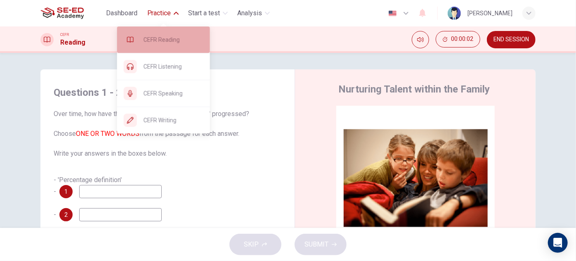
click at [162, 34] on div "CEFR Reading" at bounding box center [163, 39] width 93 height 26
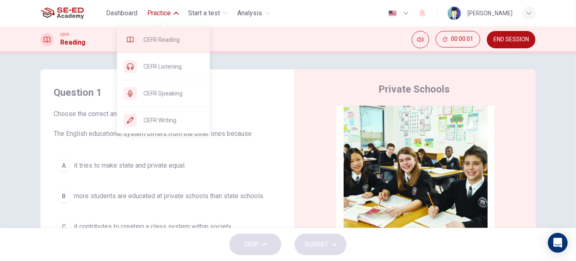
click at [162, 46] on div "CEFR Reading" at bounding box center [163, 39] width 93 height 26
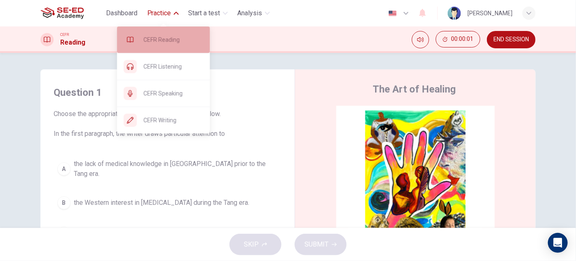
click at [168, 47] on div "CEFR Reading" at bounding box center [163, 39] width 93 height 26
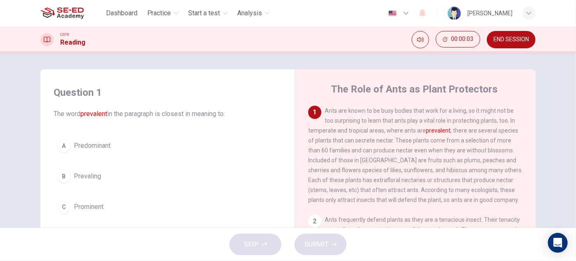
scroll to position [37, 0]
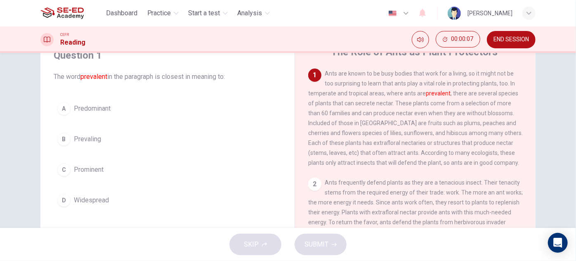
click at [105, 190] on button "D Widespread" at bounding box center [168, 200] width 228 height 21
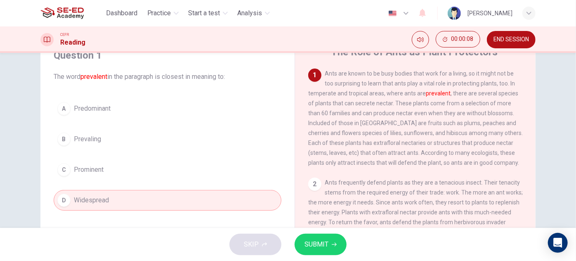
click at [339, 241] on button "SUBMIT" at bounding box center [321, 244] width 52 height 21
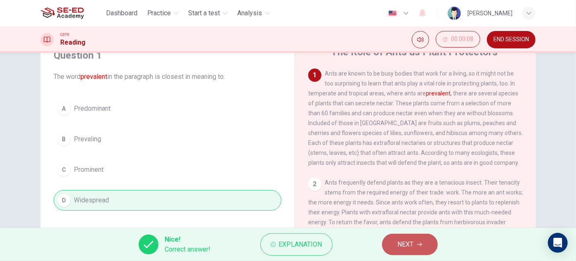
click at [406, 245] on span "NEXT" at bounding box center [406, 245] width 16 height 12
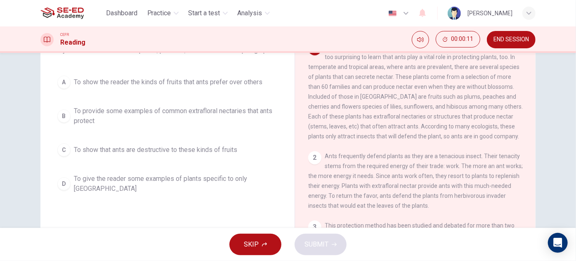
scroll to position [75, 0]
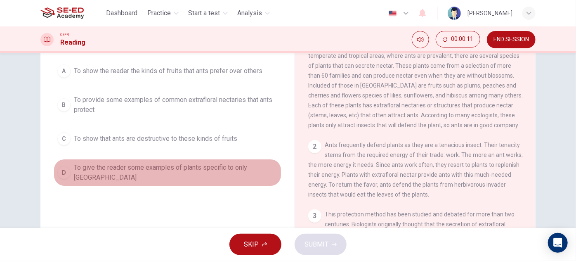
click at [192, 170] on span "To give the reader some examples of plants specific to only North America" at bounding box center [176, 173] width 204 height 20
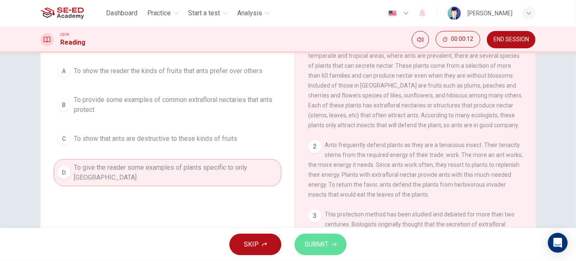
click at [325, 246] on span "SUBMIT" at bounding box center [317, 245] width 24 height 12
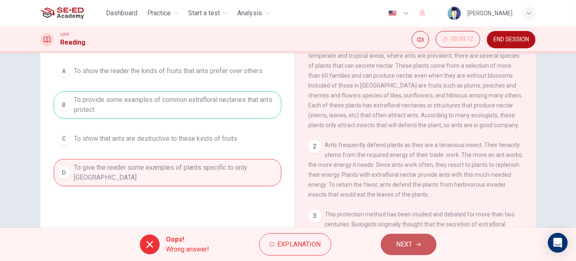
click at [398, 244] on span "NEXT" at bounding box center [405, 245] width 16 height 12
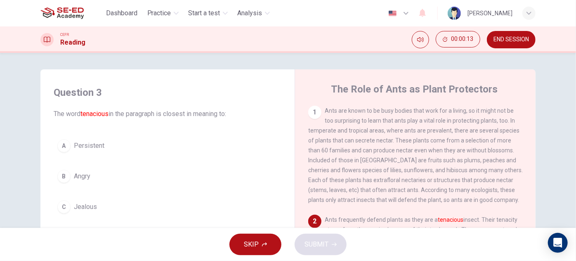
scroll to position [37, 0]
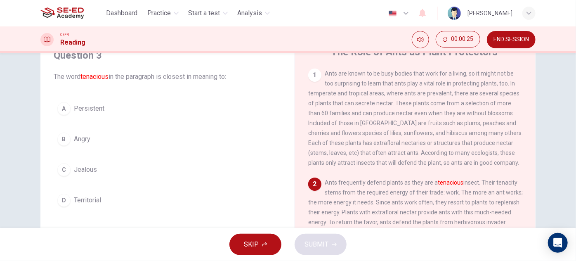
click at [97, 110] on span "Persistent" at bounding box center [89, 109] width 31 height 10
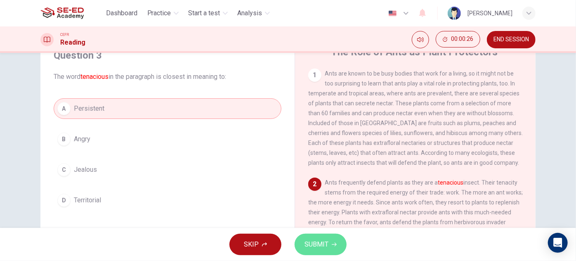
click at [328, 244] on span "SUBMIT" at bounding box center [317, 245] width 24 height 12
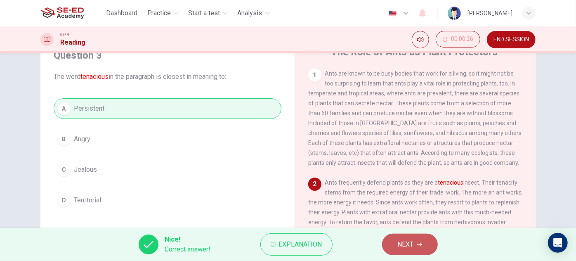
click at [412, 247] on span "NEXT" at bounding box center [406, 245] width 16 height 12
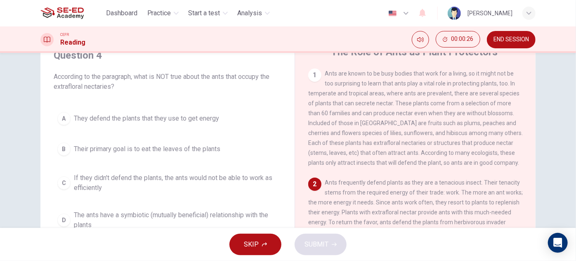
scroll to position [75, 0]
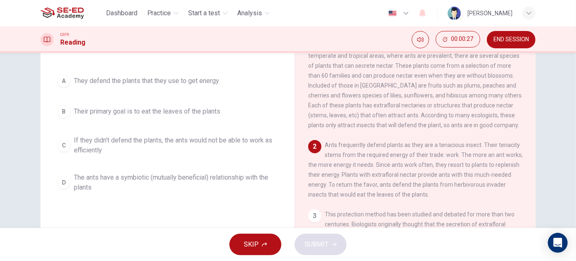
click at [218, 144] on span "If they didn't defend the plants, the ants would not be able to work as efficie…" at bounding box center [176, 145] width 204 height 20
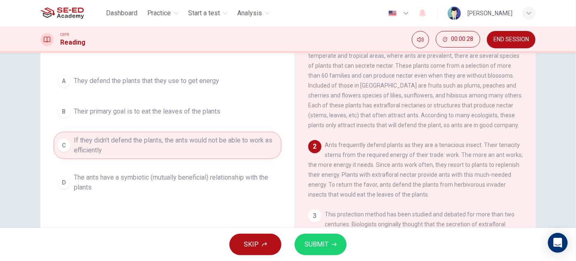
click at [330, 239] on button "SUBMIT" at bounding box center [321, 244] width 52 height 21
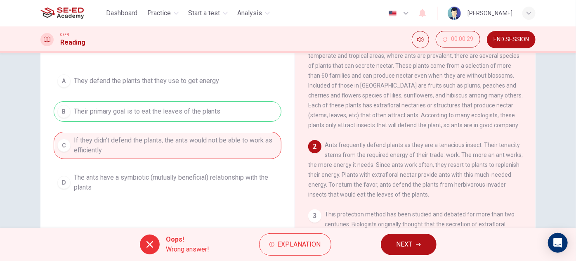
click at [405, 237] on button "NEXT" at bounding box center [409, 244] width 56 height 21
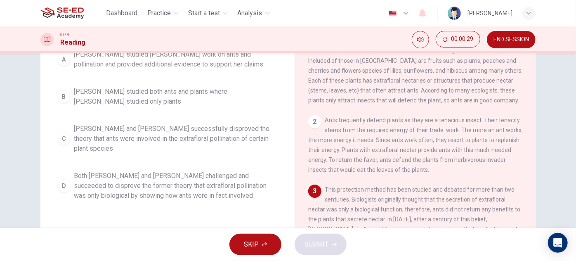
scroll to position [112, 0]
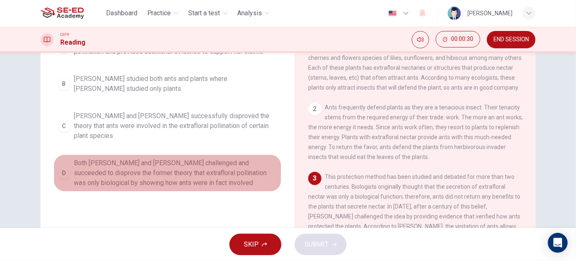
drag, startPoint x: 208, startPoint y: 156, endPoint x: 218, endPoint y: 161, distance: 11.6
click at [208, 158] on span "Both Wheeler and Bentley challenged and succeeded to disprove the former theory…" at bounding box center [176, 173] width 204 height 30
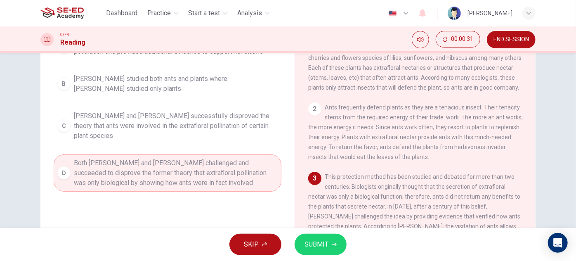
click at [321, 237] on button "SUBMIT" at bounding box center [321, 244] width 52 height 21
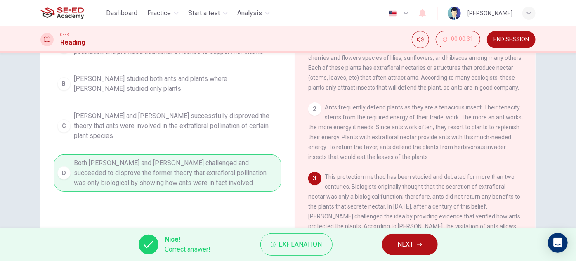
click at [404, 243] on span "NEXT" at bounding box center [406, 245] width 16 height 12
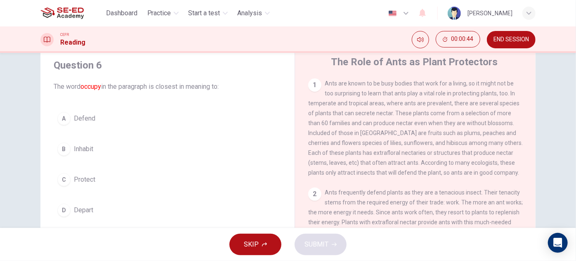
scroll to position [65, 0]
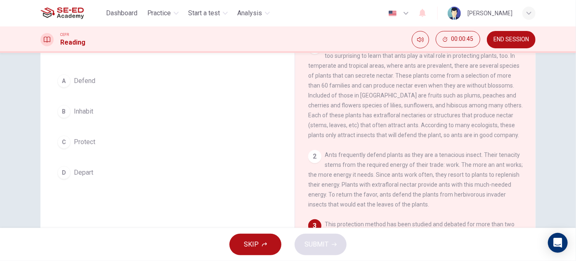
click at [123, 169] on button "D Depart" at bounding box center [168, 172] width 228 height 21
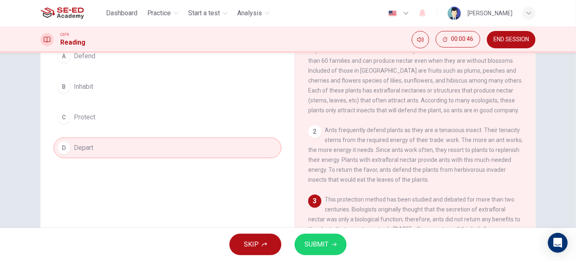
scroll to position [102, 0]
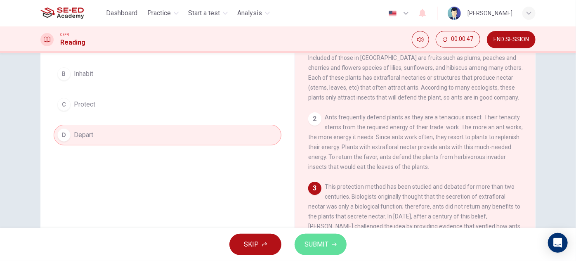
click at [316, 234] on button "SUBMIT" at bounding box center [321, 244] width 52 height 21
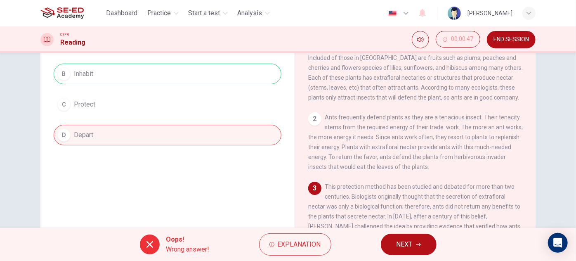
click at [390, 243] on button "NEXT" at bounding box center [409, 244] width 56 height 21
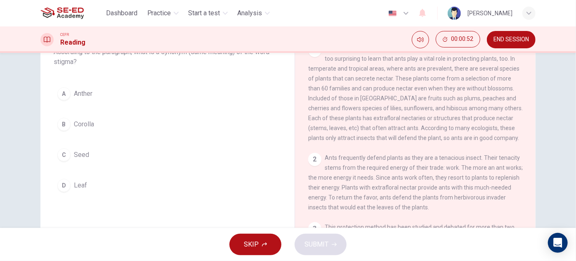
scroll to position [75, 0]
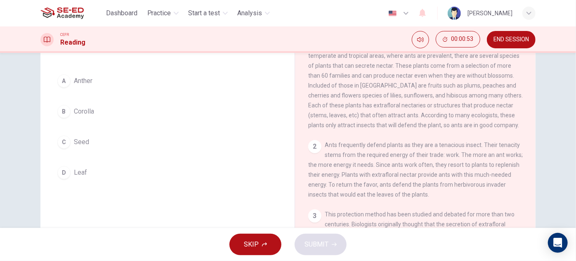
click at [74, 115] on span "Corolla" at bounding box center [84, 112] width 20 height 10
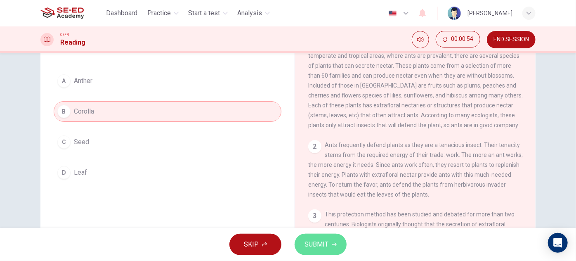
click at [324, 244] on span "SUBMIT" at bounding box center [317, 245] width 24 height 12
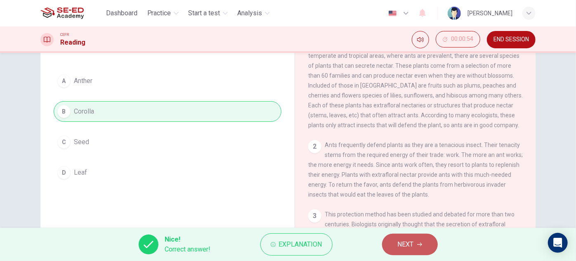
click at [387, 241] on button "NEXT" at bounding box center [410, 244] width 56 height 21
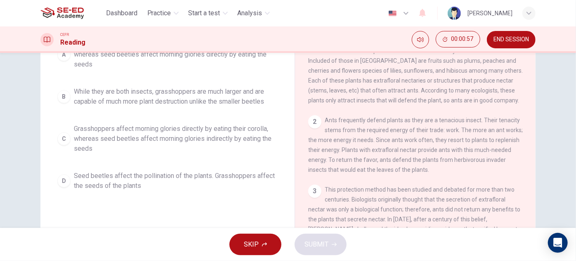
scroll to position [112, 0]
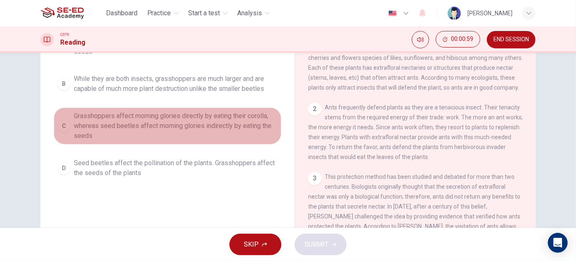
click at [205, 126] on span "Grasshoppers affect morning glories directly by eating their corolla, whereas s…" at bounding box center [176, 126] width 204 height 30
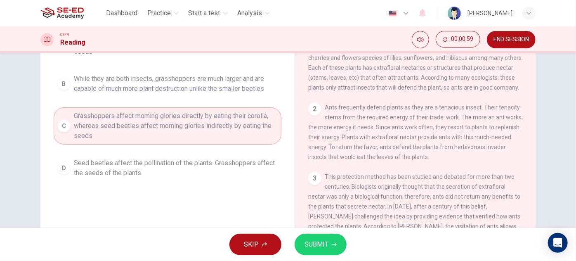
click at [324, 242] on span "SUBMIT" at bounding box center [317, 245] width 24 height 12
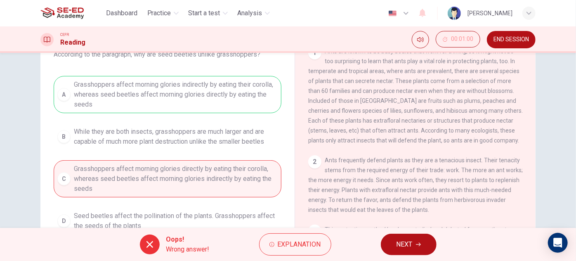
scroll to position [0, 0]
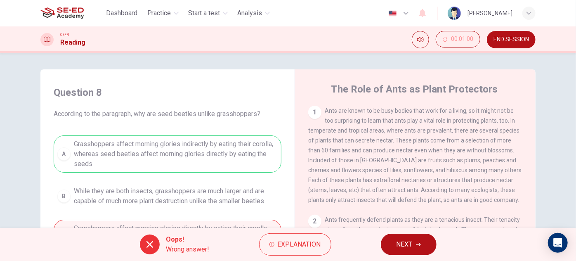
click at [412, 237] on button "NEXT" at bounding box center [409, 244] width 56 height 21
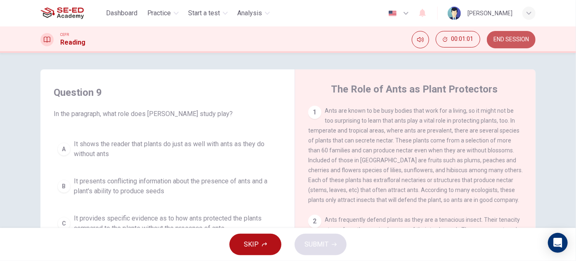
click at [512, 37] on span "END SESSION" at bounding box center [512, 39] width 36 height 7
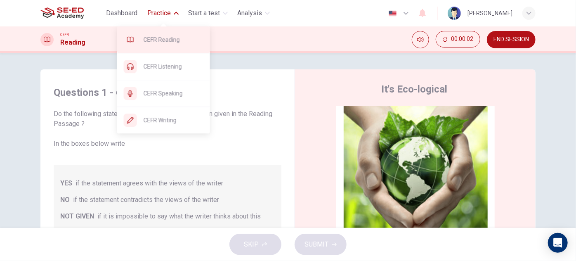
click at [170, 36] on span "CEFR Reading" at bounding box center [174, 40] width 60 height 10
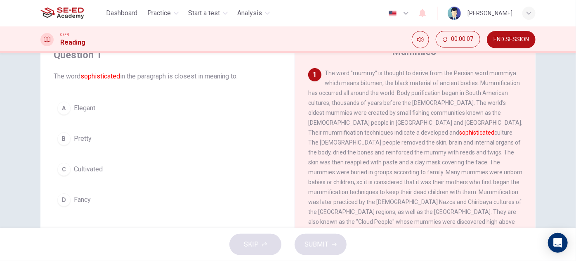
scroll to position [37, 0]
click at [96, 170] on span "Cultivated" at bounding box center [88, 170] width 29 height 10
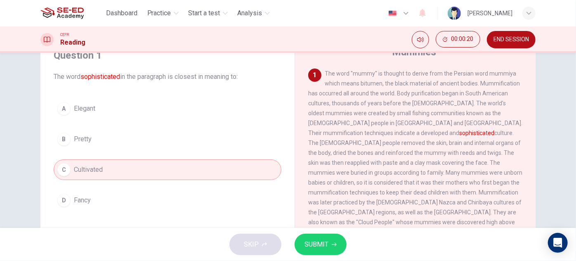
click at [321, 247] on span "SUBMIT" at bounding box center [317, 245] width 24 height 12
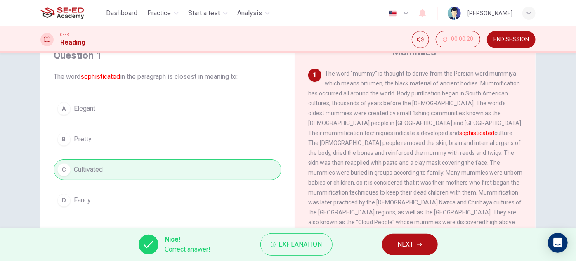
click at [415, 242] on button "NEXT" at bounding box center [410, 244] width 56 height 21
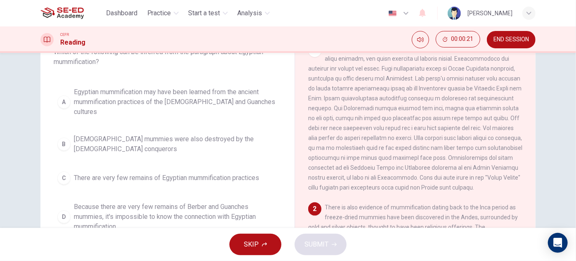
scroll to position [75, 0]
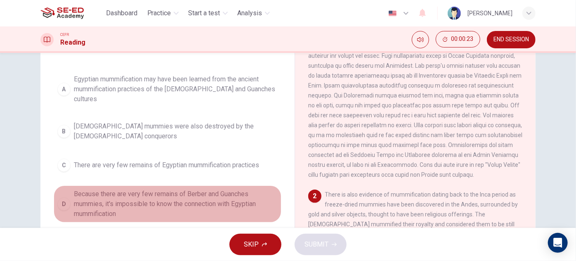
click at [144, 189] on span "Because there are very few remains of Berber and Guanches mummies, it's impossi…" at bounding box center [176, 204] width 204 height 30
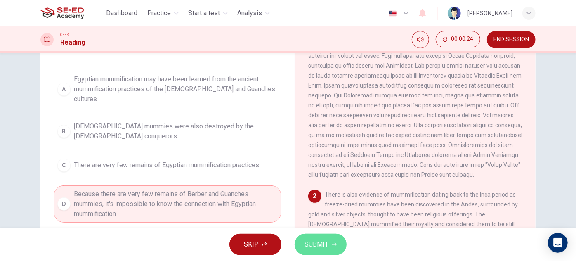
click at [322, 245] on span "SUBMIT" at bounding box center [317, 245] width 24 height 12
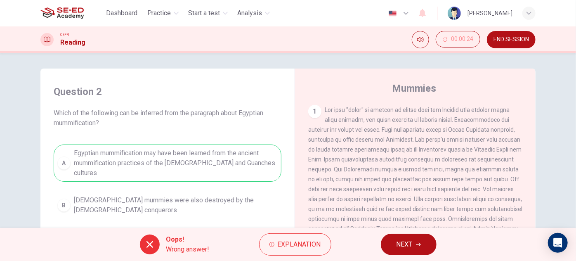
scroll to position [0, 0]
click at [400, 245] on span "NEXT" at bounding box center [405, 245] width 16 height 12
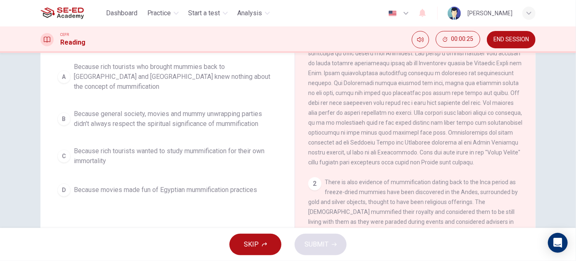
scroll to position [37, 0]
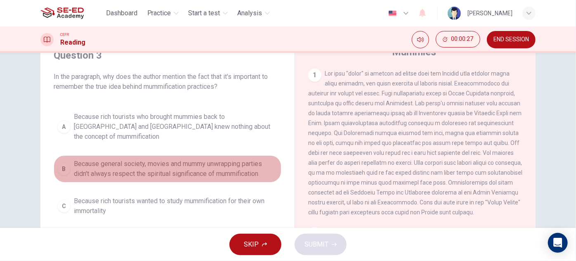
click at [233, 164] on span "Because general society, movies and mummy unwrapping parties didn't always resp…" at bounding box center [176, 169] width 204 height 20
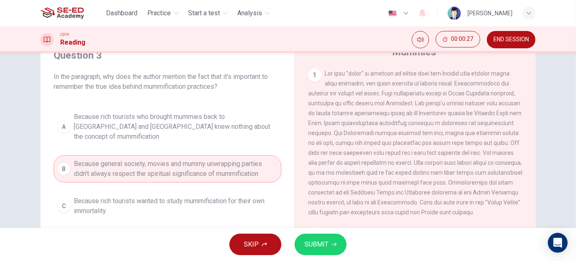
click at [334, 241] on button "SUBMIT" at bounding box center [321, 244] width 52 height 21
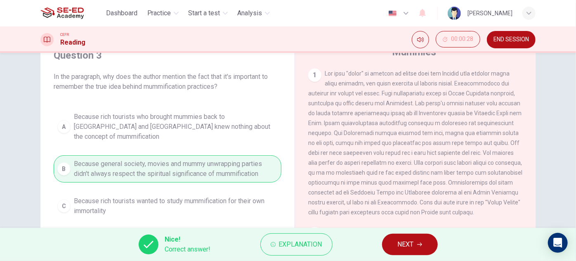
click at [407, 232] on div "Nice! Correct answer! Explanation NEXT" at bounding box center [288, 244] width 576 height 33
click at [409, 239] on span "NEXT" at bounding box center [406, 245] width 16 height 12
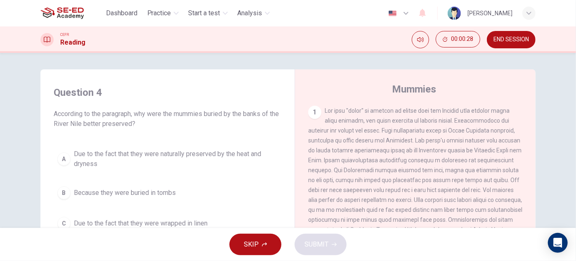
scroll to position [0, 0]
click at [504, 39] on span "END SESSION" at bounding box center [512, 39] width 36 height 7
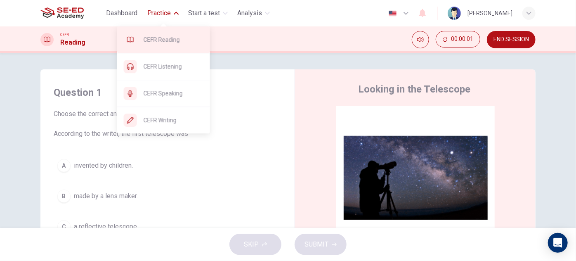
click at [173, 42] on span "CEFR Reading" at bounding box center [174, 40] width 60 height 10
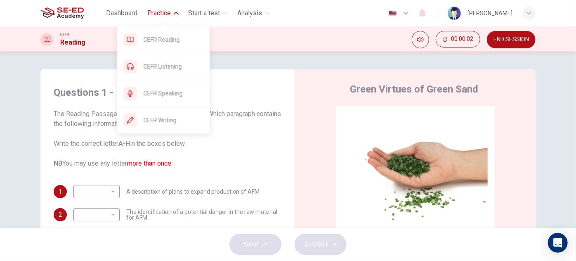
click at [168, 39] on span "CEFR Reading" at bounding box center [174, 40] width 60 height 10
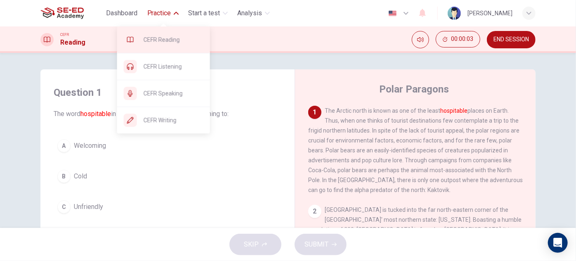
click at [164, 41] on span "CEFR Reading" at bounding box center [174, 40] width 60 height 10
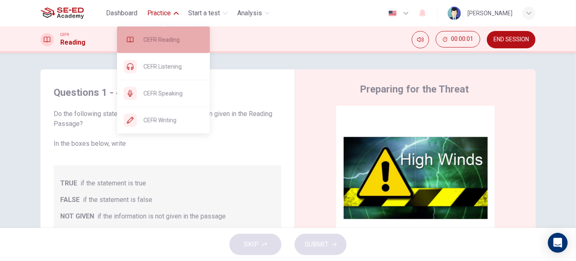
click at [176, 39] on span "CEFR Reading" at bounding box center [174, 40] width 60 height 10
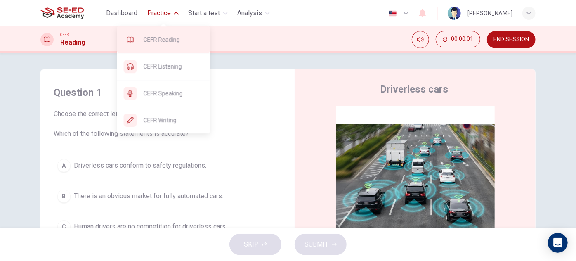
click at [168, 35] on span "CEFR Reading" at bounding box center [174, 40] width 60 height 10
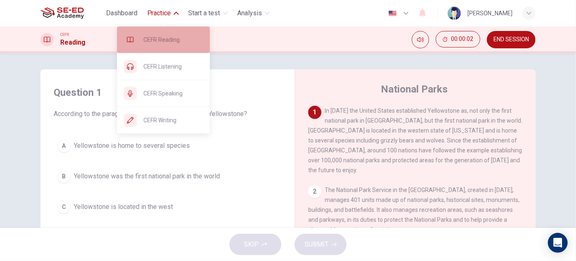
click at [166, 43] on span "CEFR Reading" at bounding box center [174, 40] width 60 height 10
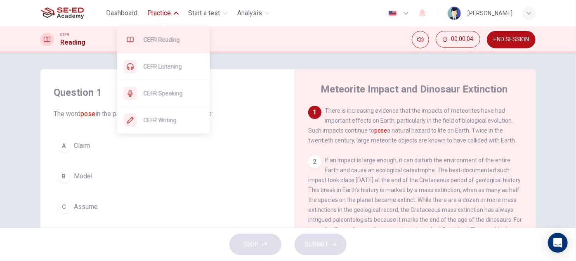
click at [168, 39] on span "CEFR Reading" at bounding box center [174, 40] width 60 height 10
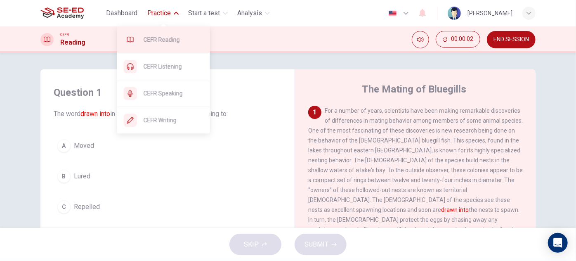
click at [173, 43] on span "CEFR Reading" at bounding box center [174, 40] width 60 height 10
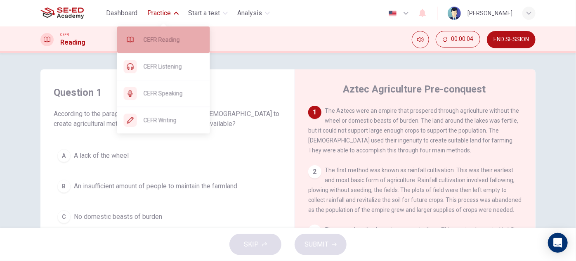
click at [158, 39] on span "CEFR Reading" at bounding box center [174, 40] width 60 height 10
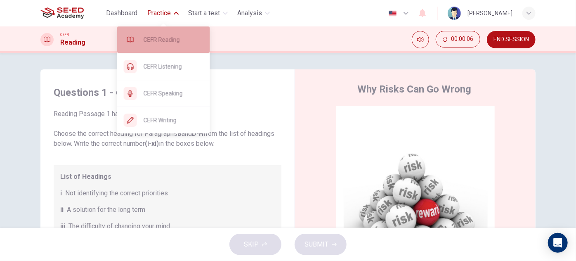
click at [164, 31] on div "CEFR Reading" at bounding box center [163, 39] width 93 height 26
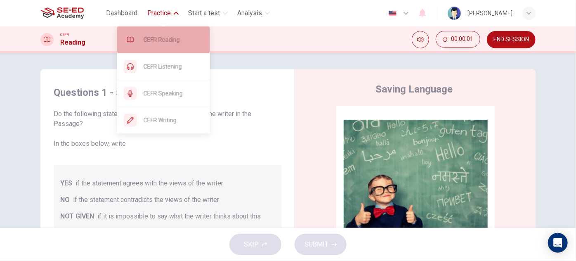
click at [173, 35] on span "CEFR Reading" at bounding box center [174, 40] width 60 height 10
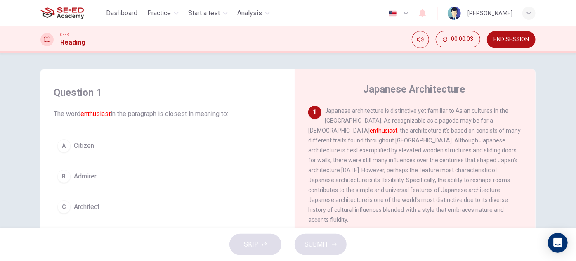
scroll to position [37, 0]
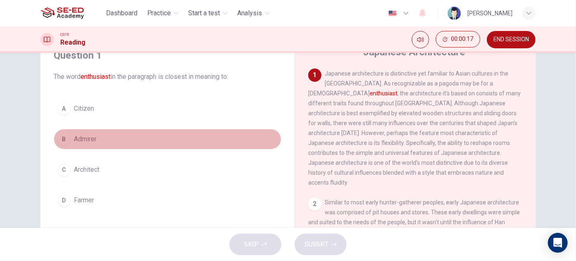
click at [109, 137] on button "B Admirer" at bounding box center [168, 139] width 228 height 21
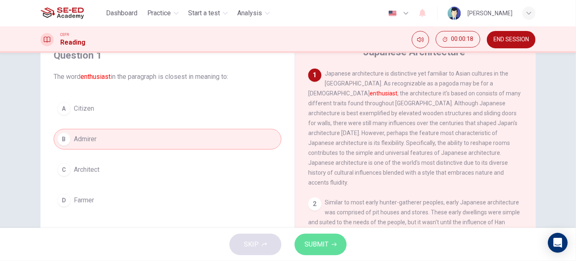
click at [329, 243] on button "SUBMIT" at bounding box center [321, 244] width 52 height 21
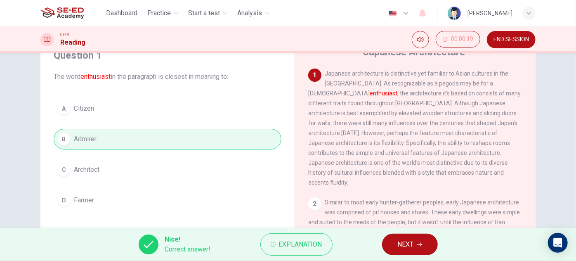
click at [407, 240] on span "NEXT" at bounding box center [406, 245] width 16 height 12
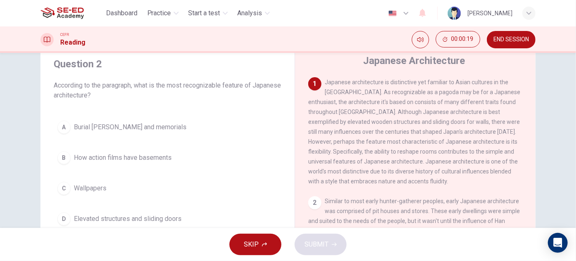
scroll to position [0, 0]
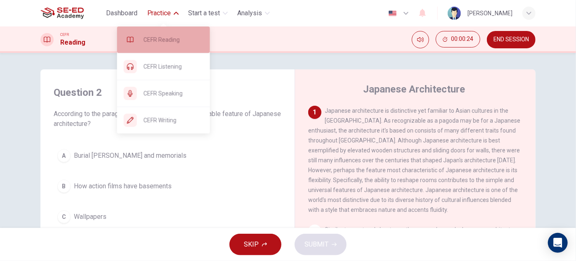
click at [180, 43] on span "CEFR Reading" at bounding box center [174, 40] width 60 height 10
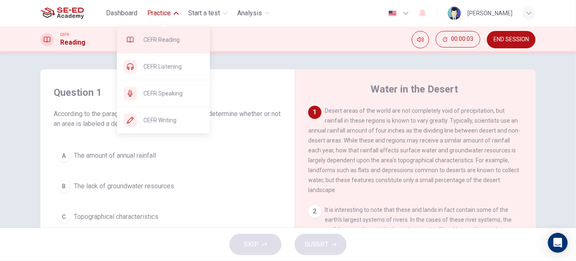
click at [174, 45] on div "CEFR Reading" at bounding box center [163, 39] width 93 height 26
